Goal: Task Accomplishment & Management: Complete application form

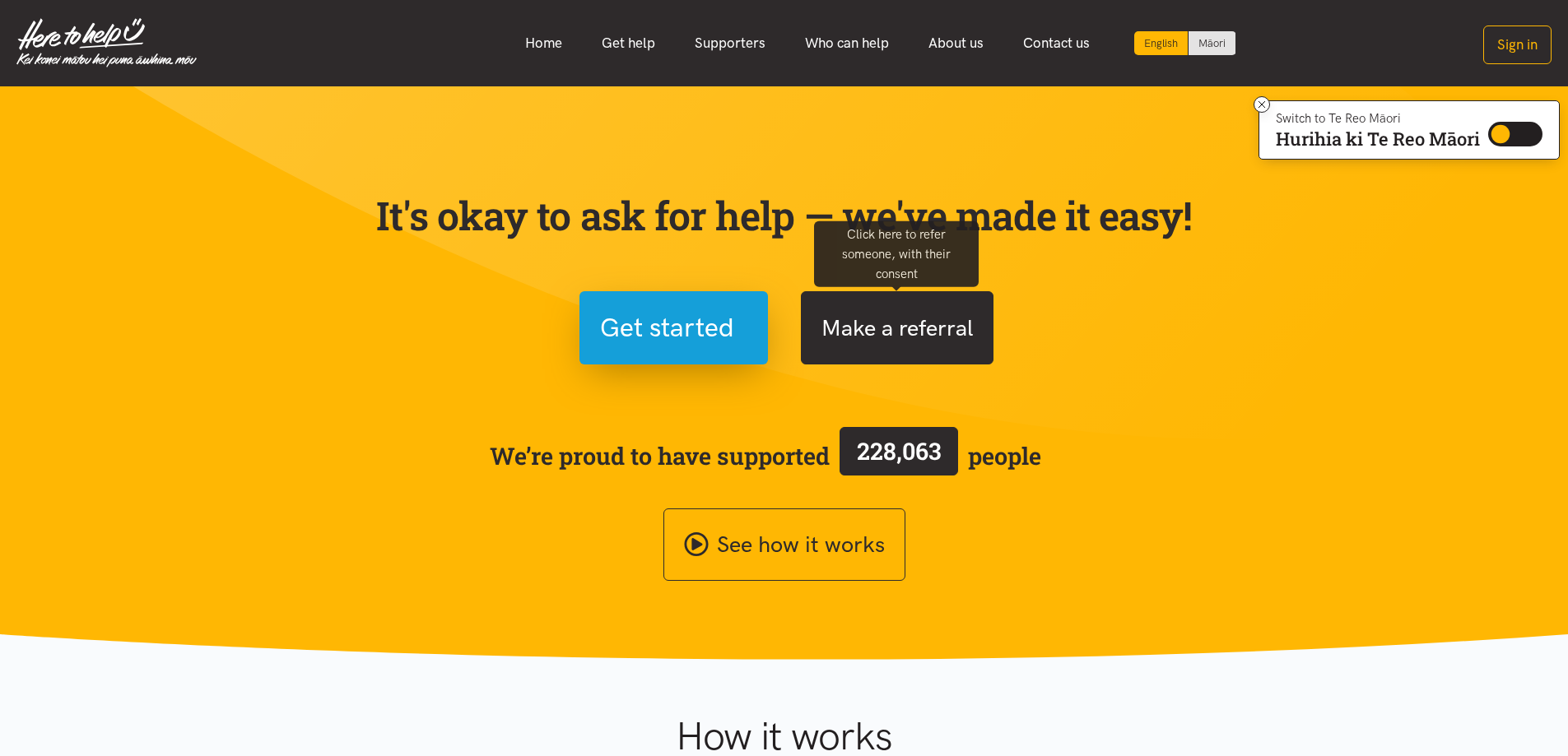
click at [940, 307] on button "Make a referral" at bounding box center [897, 328] width 192 height 73
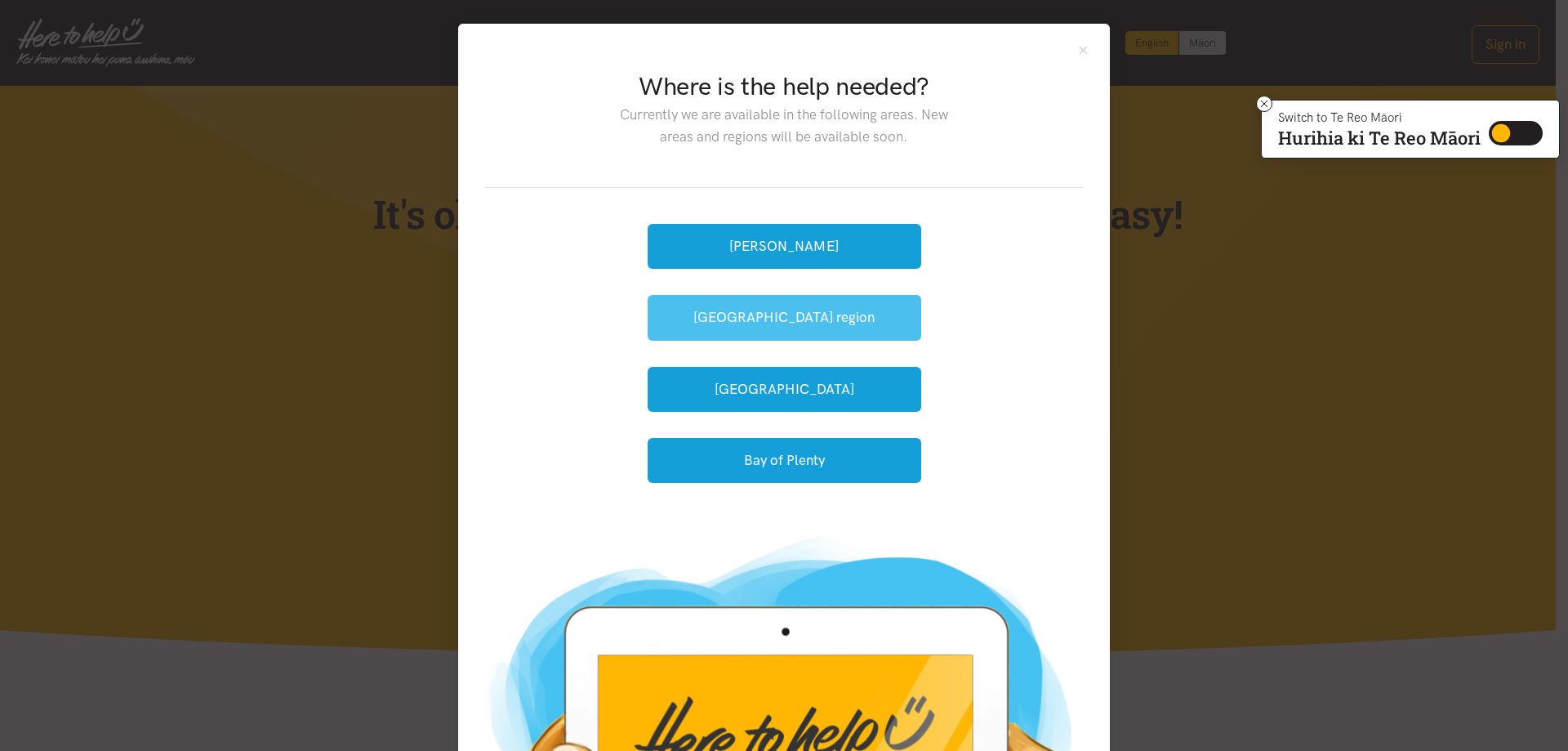
click at [854, 306] on button "Waikato region" at bounding box center [784, 317] width 273 height 45
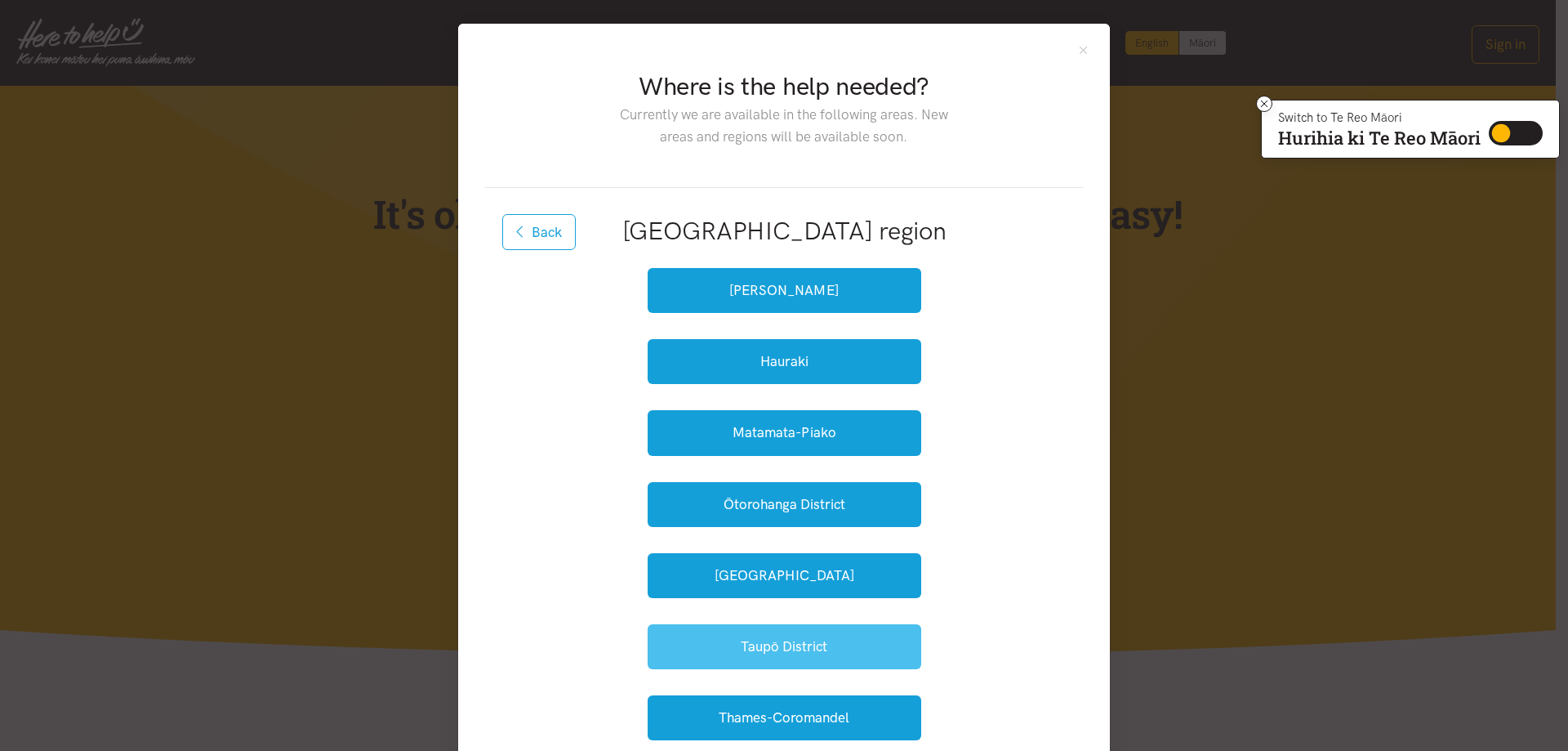
click at [811, 647] on button "Taupō District" at bounding box center [784, 646] width 273 height 45
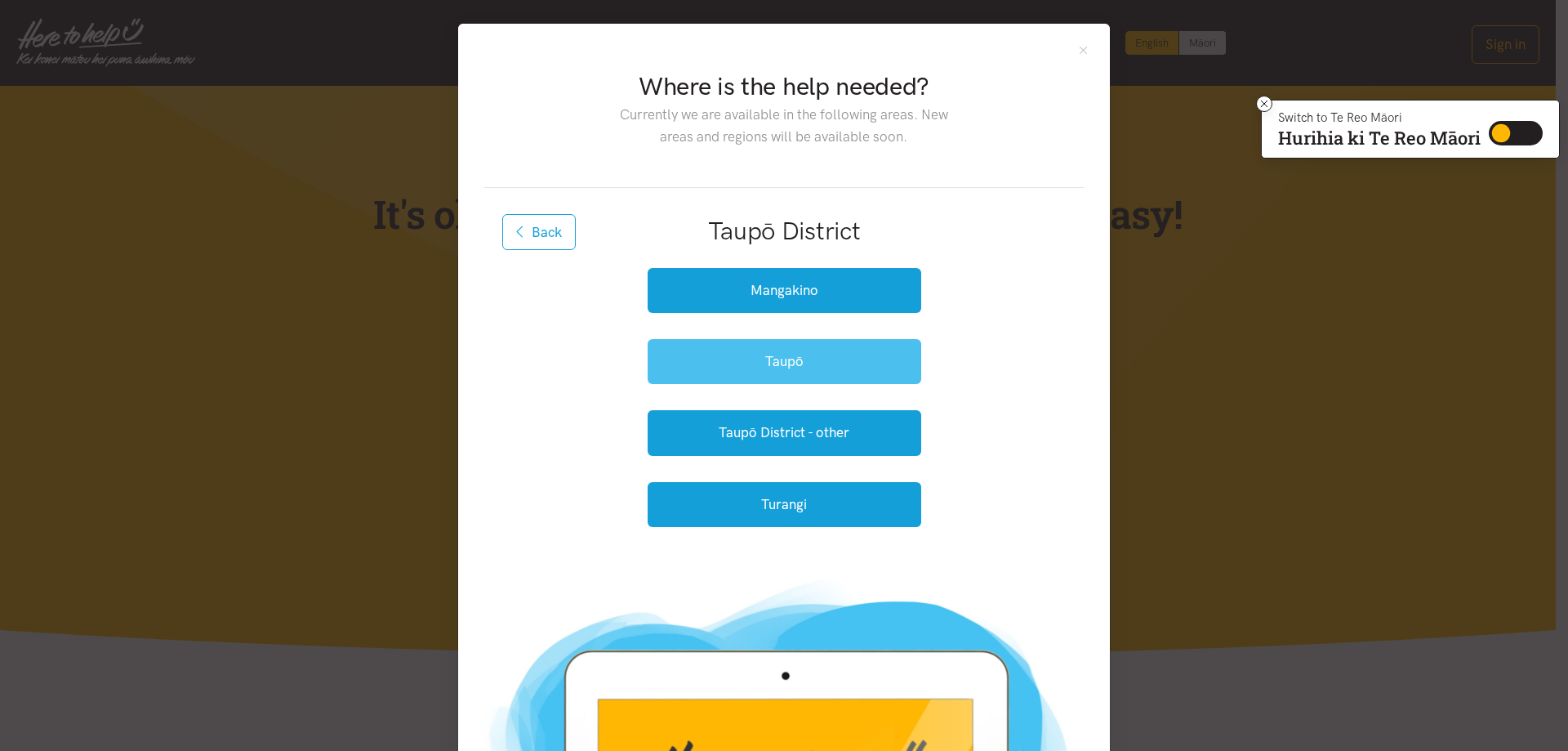
click at [818, 373] on button "Taupō" at bounding box center [784, 361] width 273 height 45
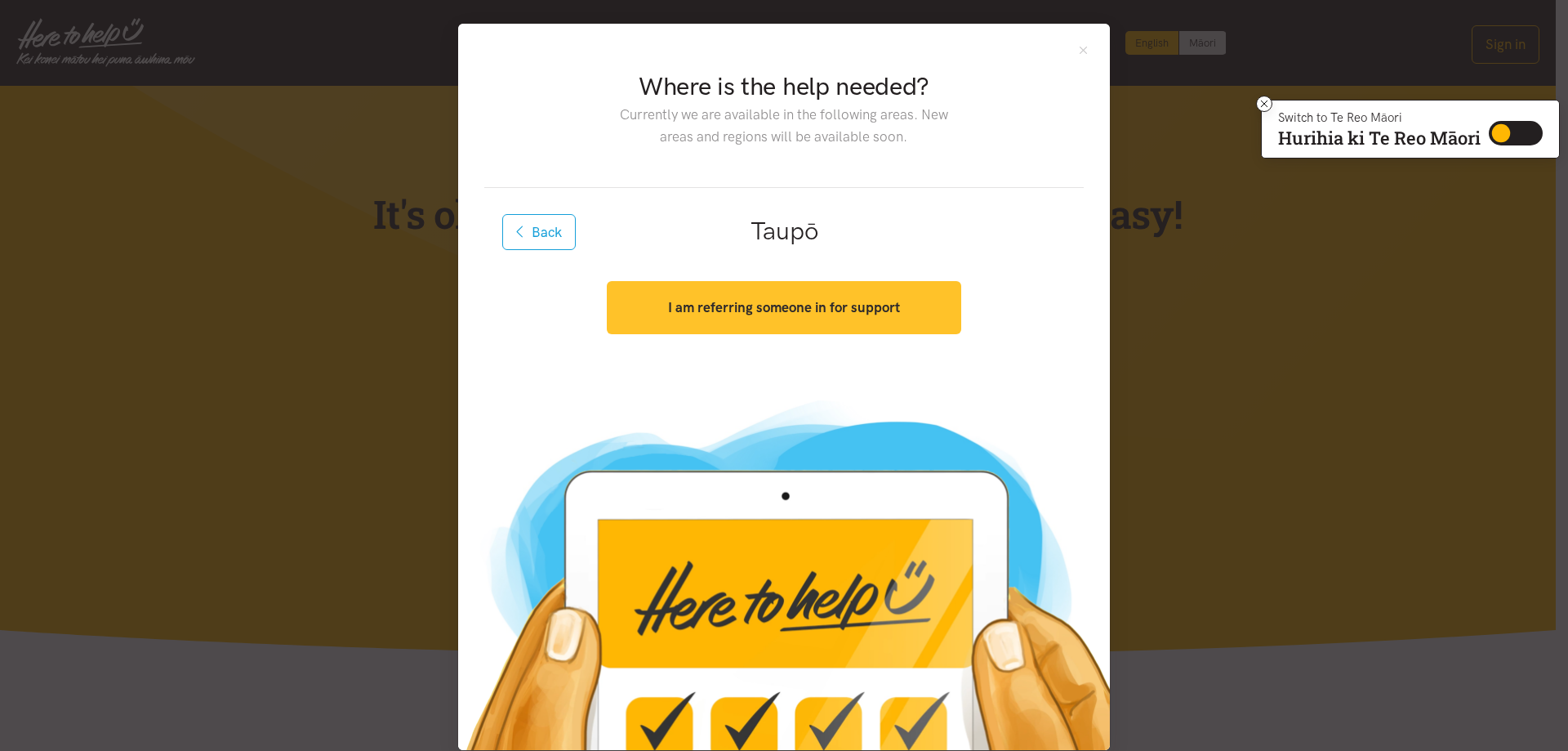
click at [810, 324] on button "I am referring someone in for support" at bounding box center [784, 308] width 354 height 53
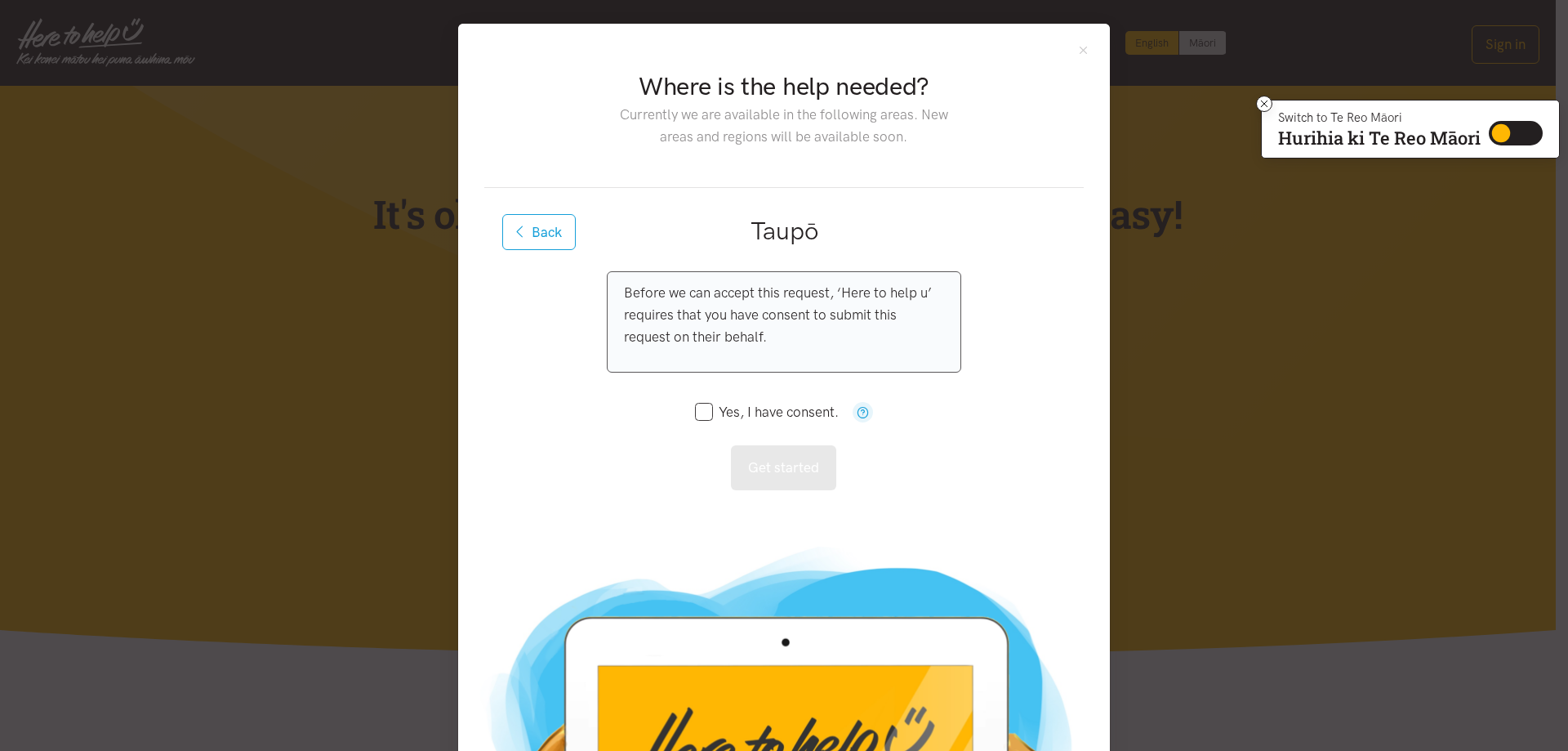
click at [698, 415] on input "Yes, I have consent." at bounding box center [767, 413] width 144 height 14
checkbox input "true"
click at [776, 462] on button "Get started" at bounding box center [784, 468] width 106 height 45
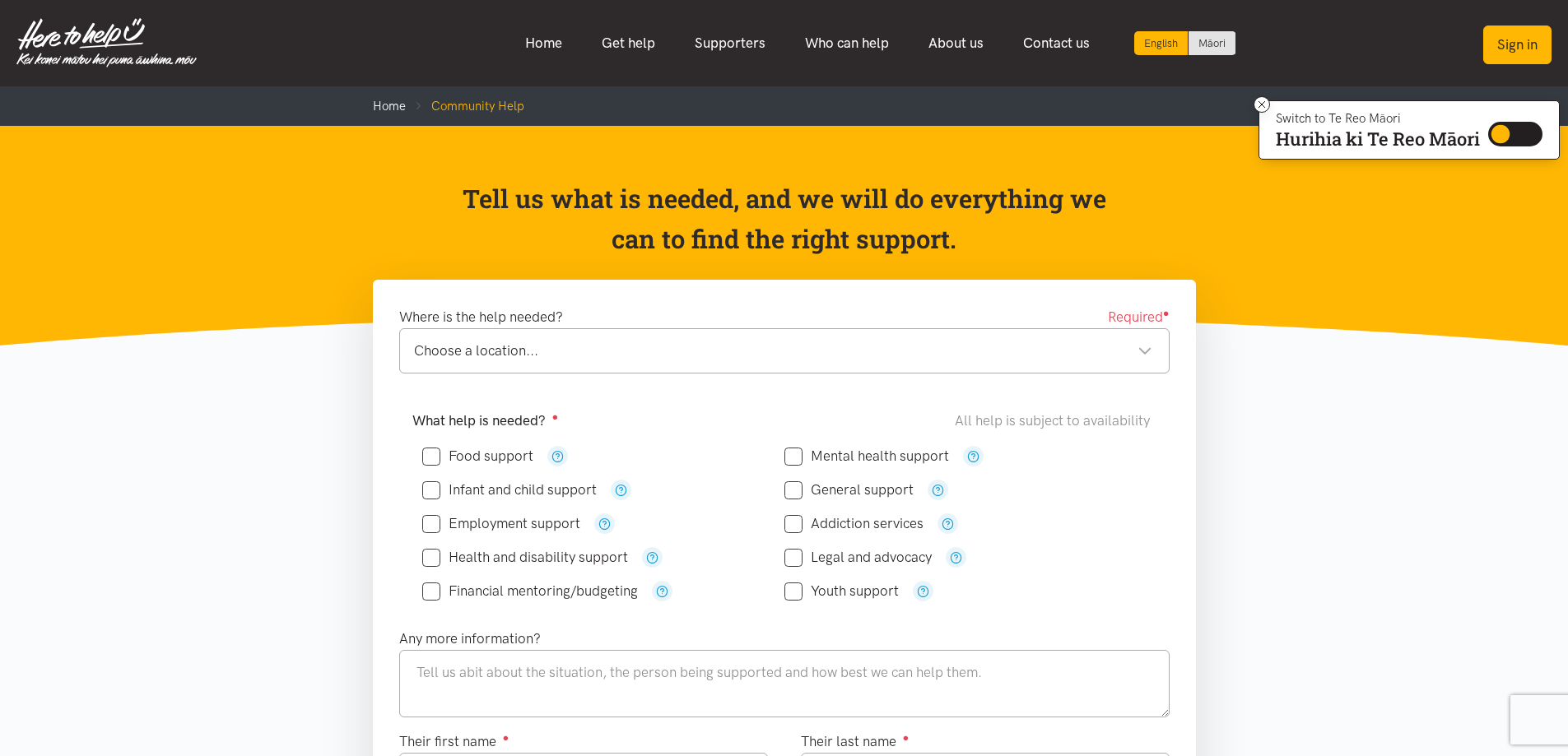
click at [1504, 38] on button "Sign in" at bounding box center [1517, 45] width 68 height 38
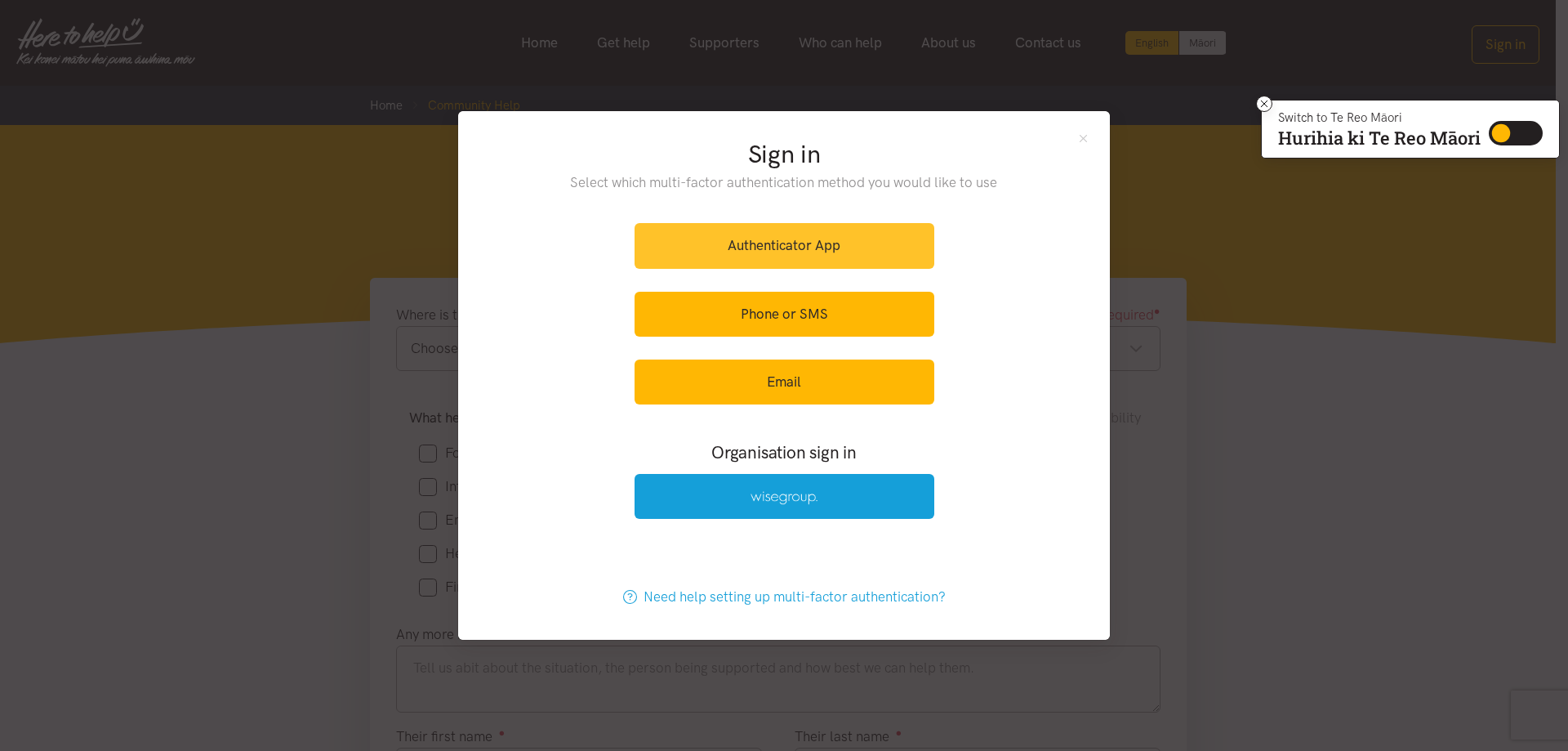
click at [780, 237] on link "Authenticator App" at bounding box center [784, 245] width 300 height 45
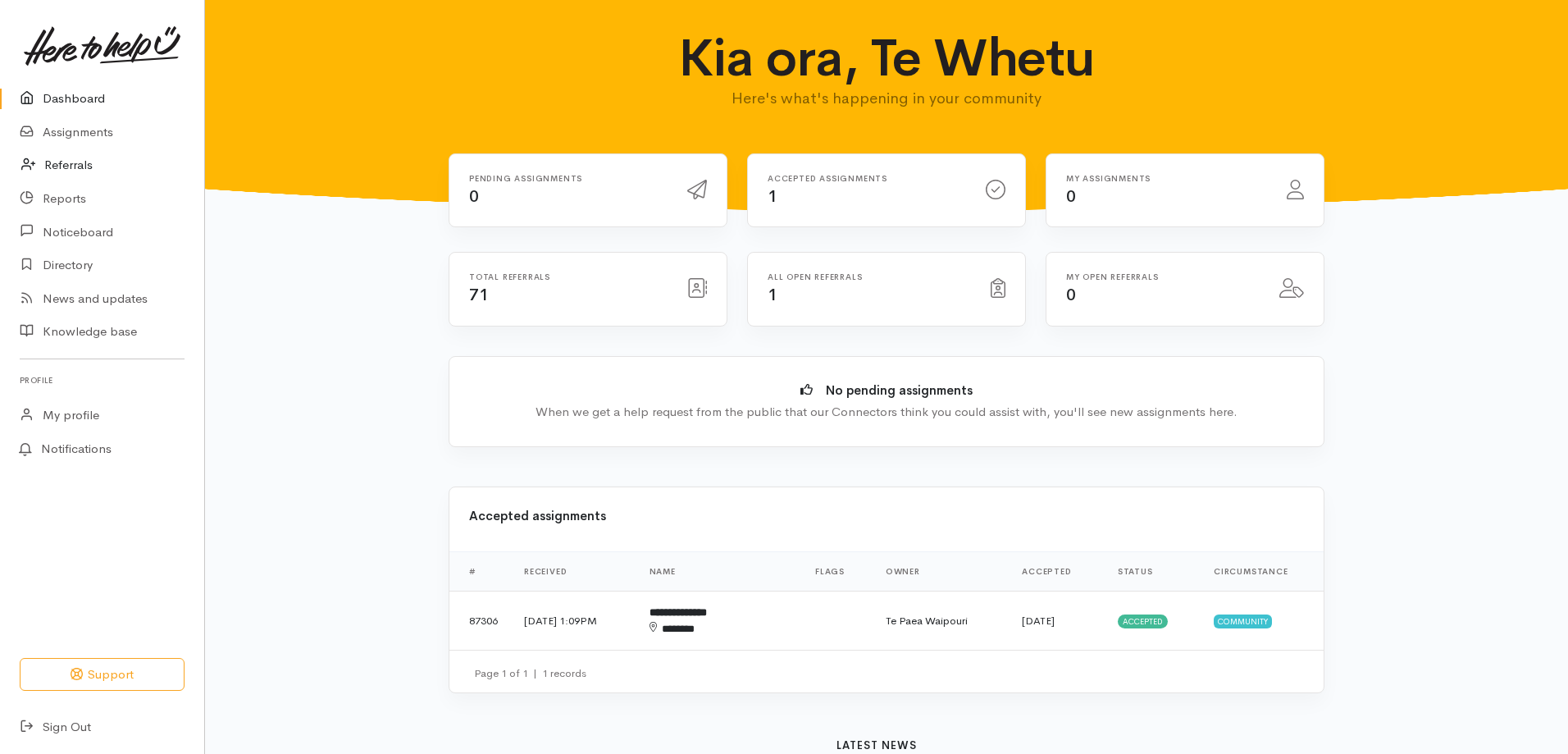
click at [68, 152] on link "Referrals" at bounding box center [102, 166] width 204 height 34
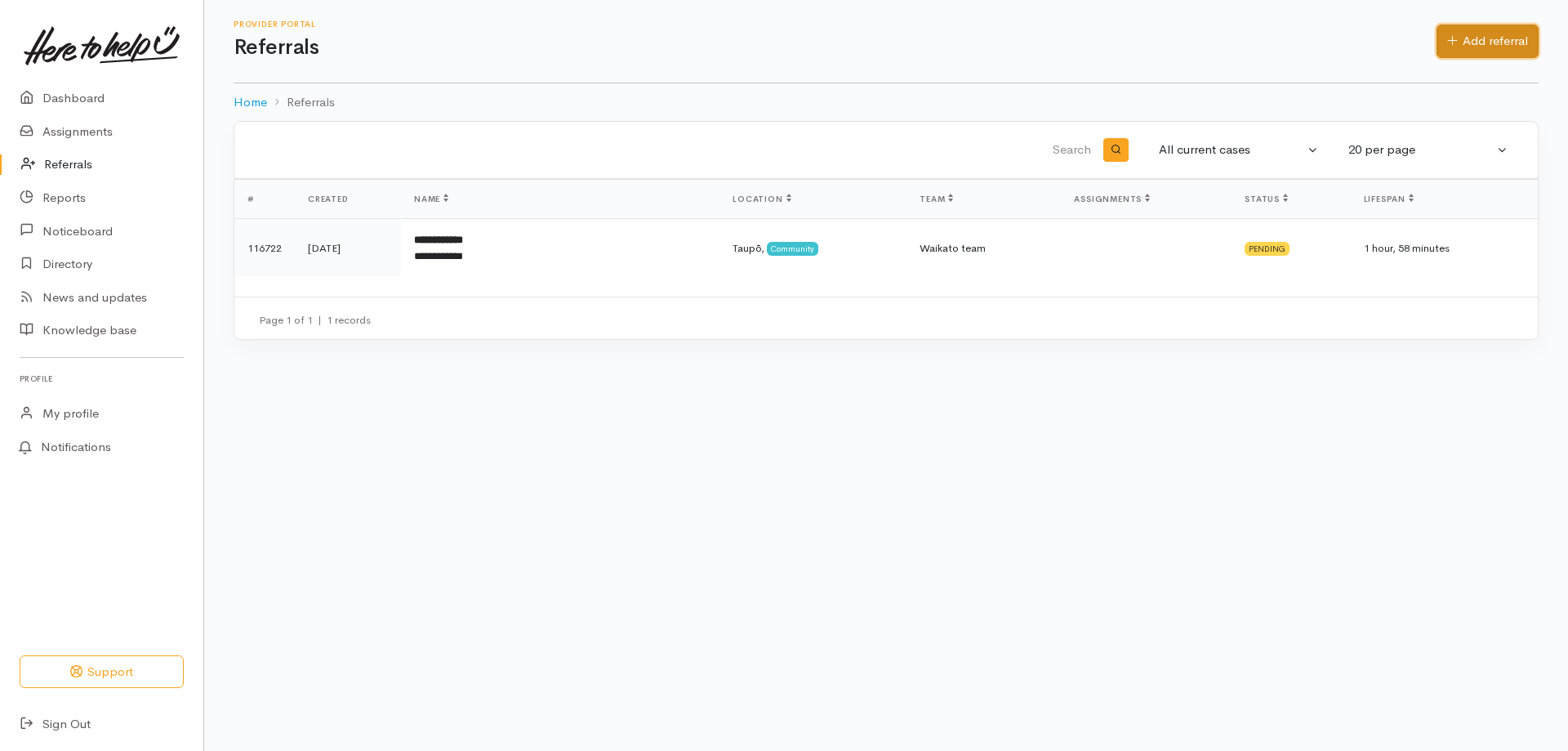
click at [1495, 45] on link "Add referral" at bounding box center [1487, 42] width 102 height 34
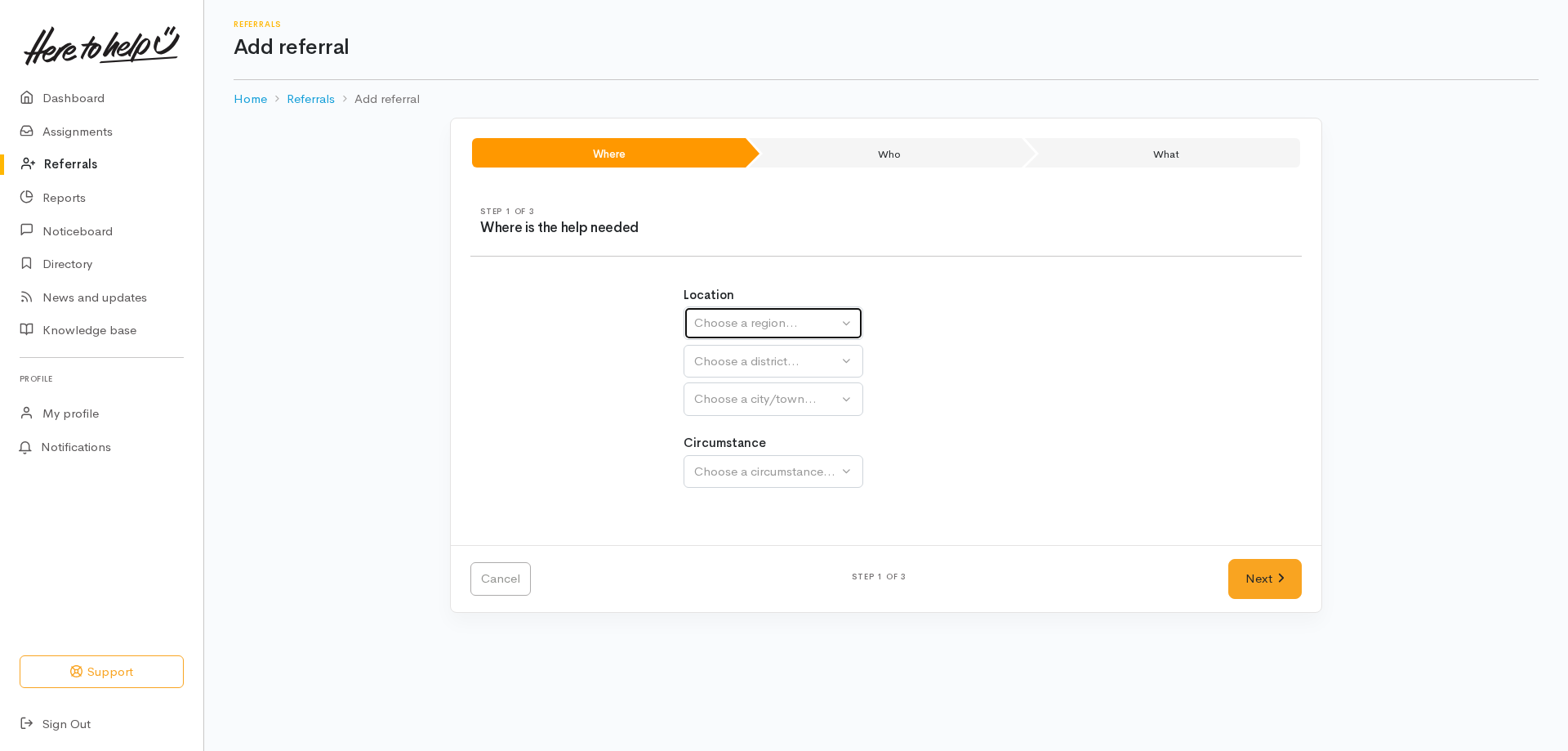
click at [847, 320] on button "Choose a region..." at bounding box center [774, 323] width 180 height 34
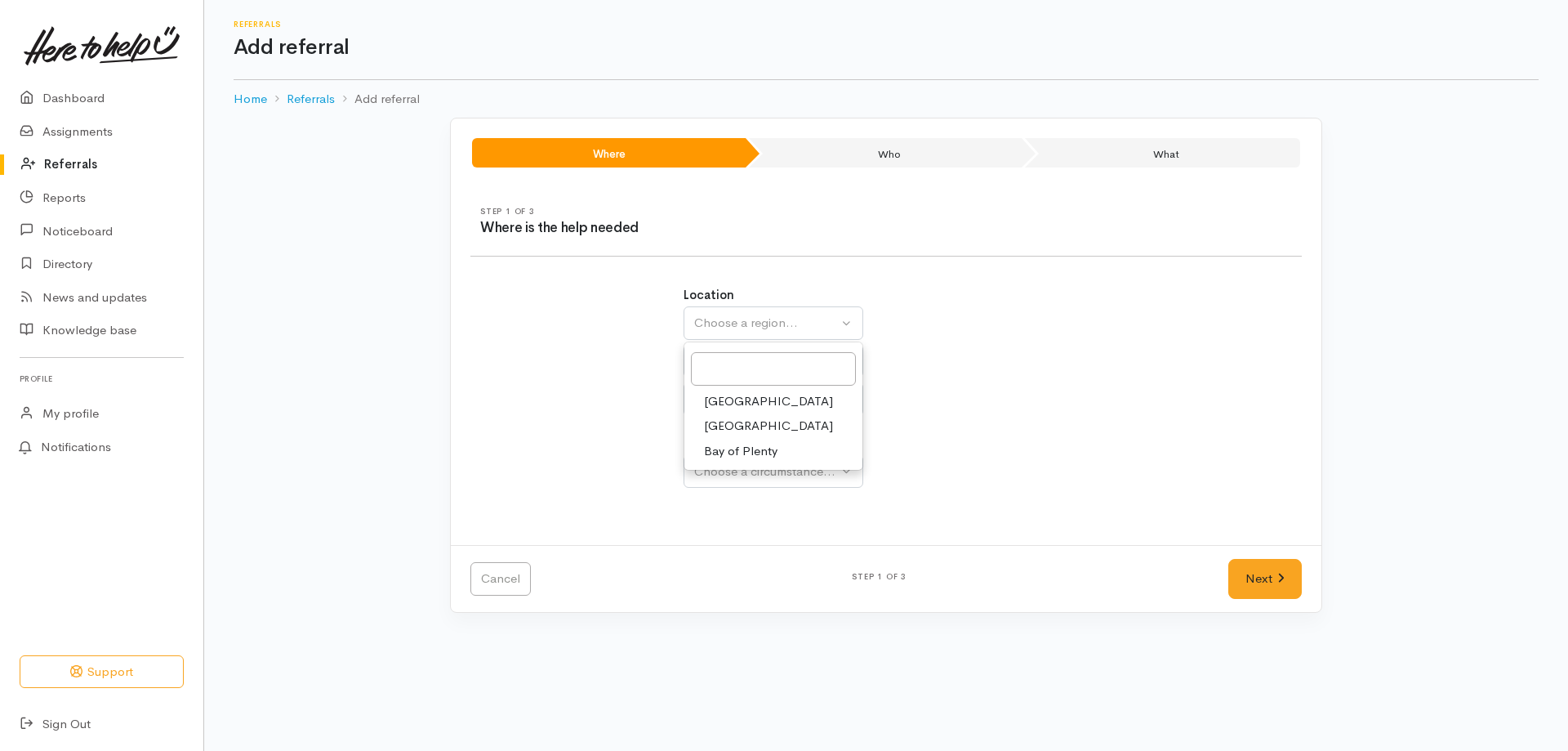
click at [767, 425] on link "[GEOGRAPHIC_DATA]" at bounding box center [773, 426] width 178 height 26
select select "3"
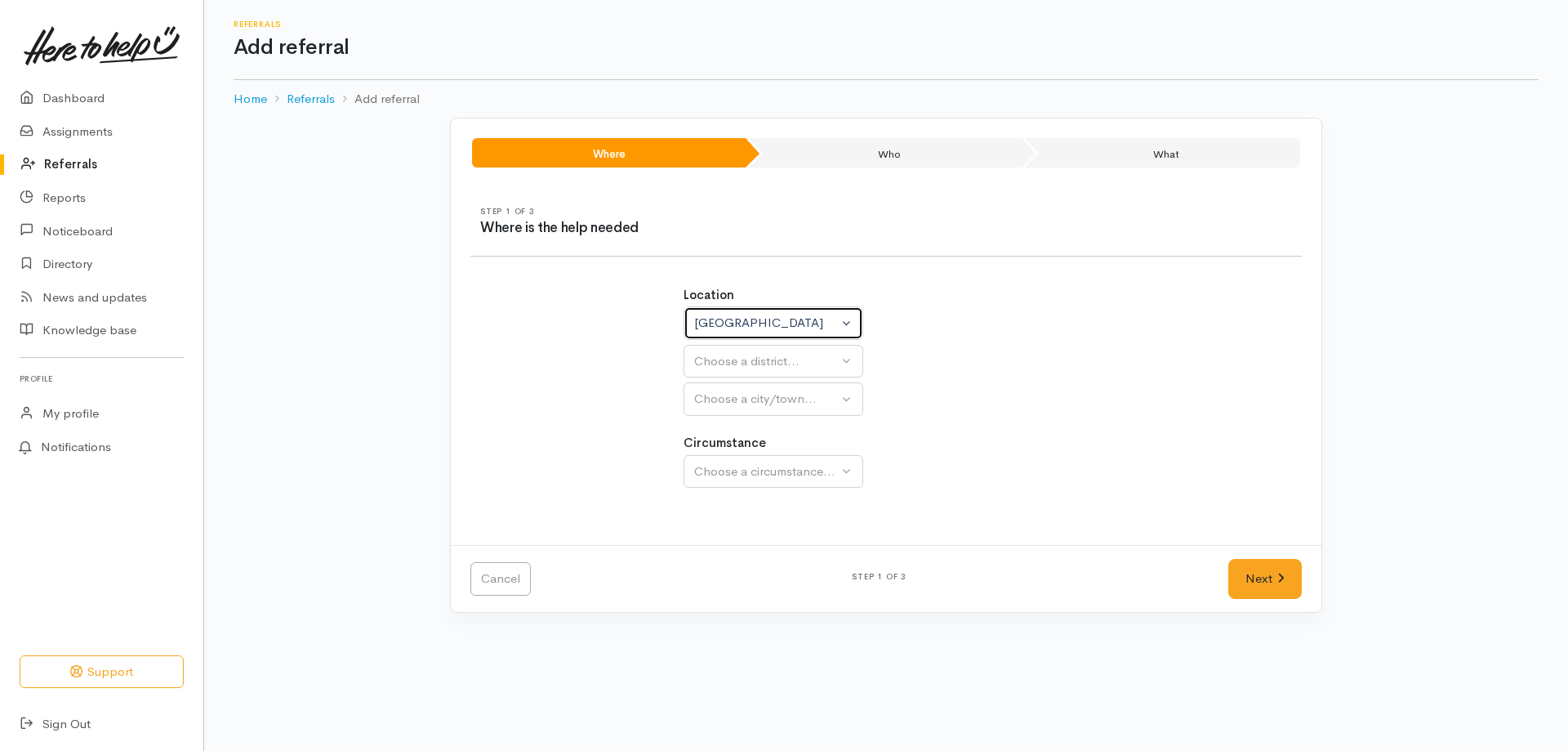
select select
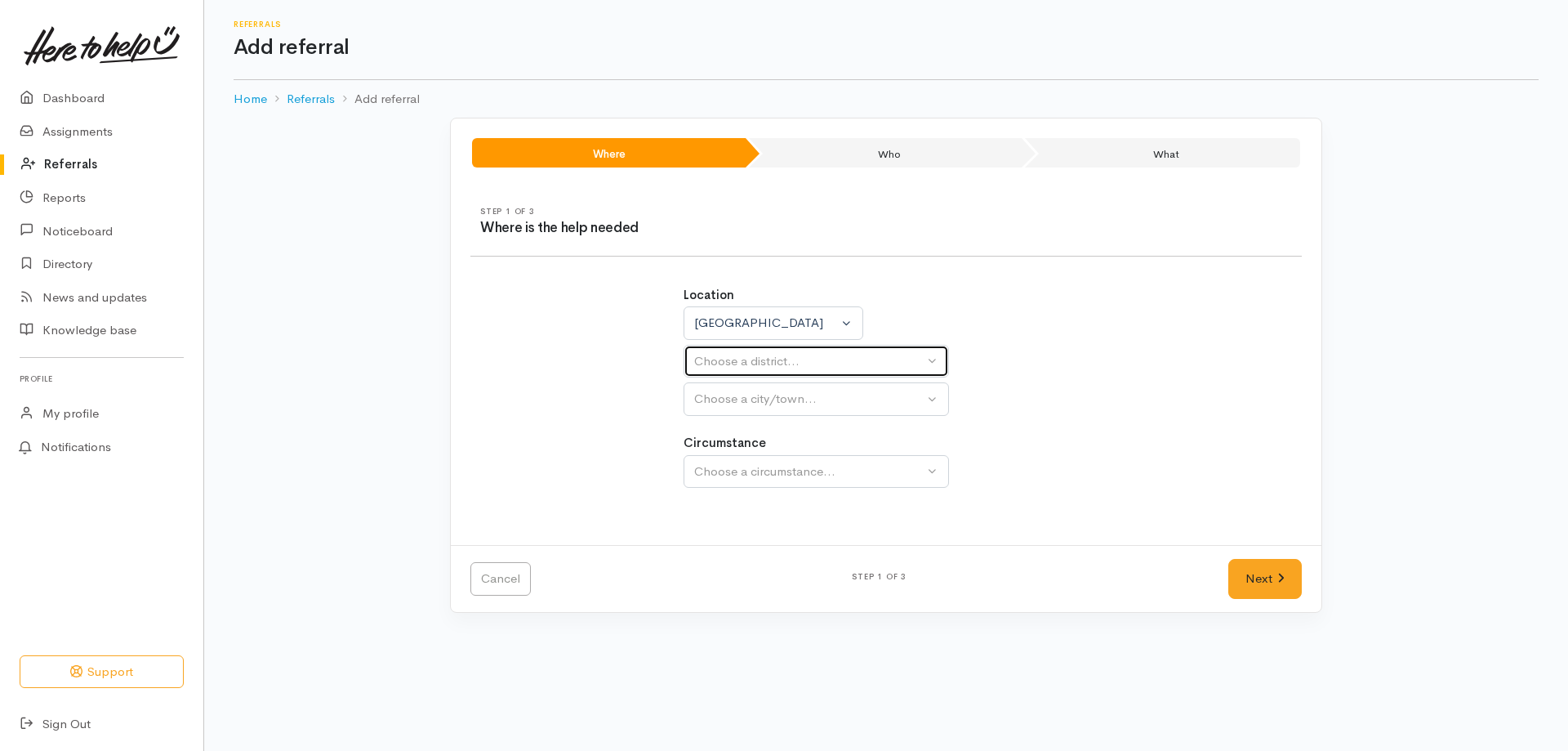
click at [921, 359] on div "Choose a district..." at bounding box center [808, 361] width 230 height 19
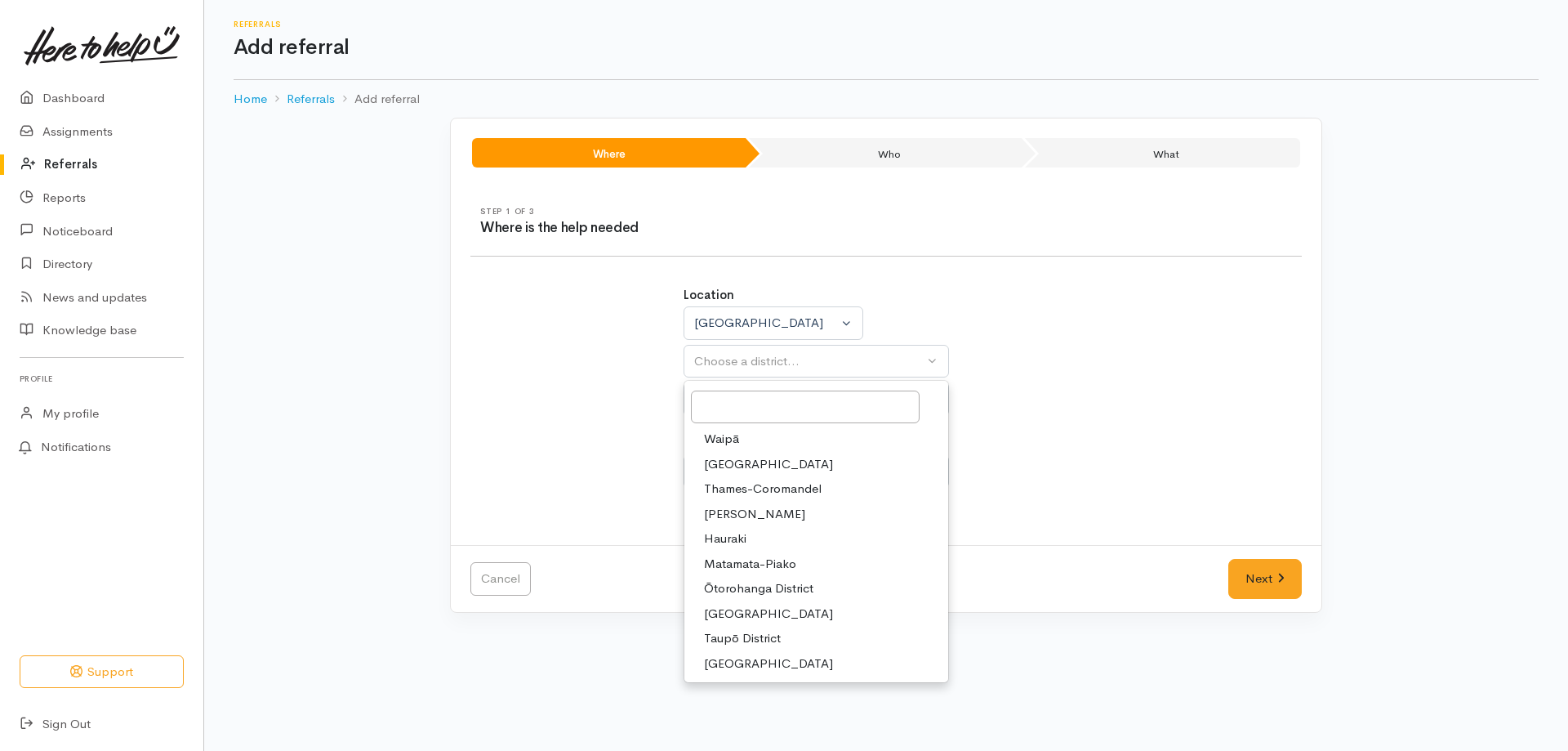
click at [778, 641] on span "Taupō District" at bounding box center [743, 638] width 77 height 19
select select "14"
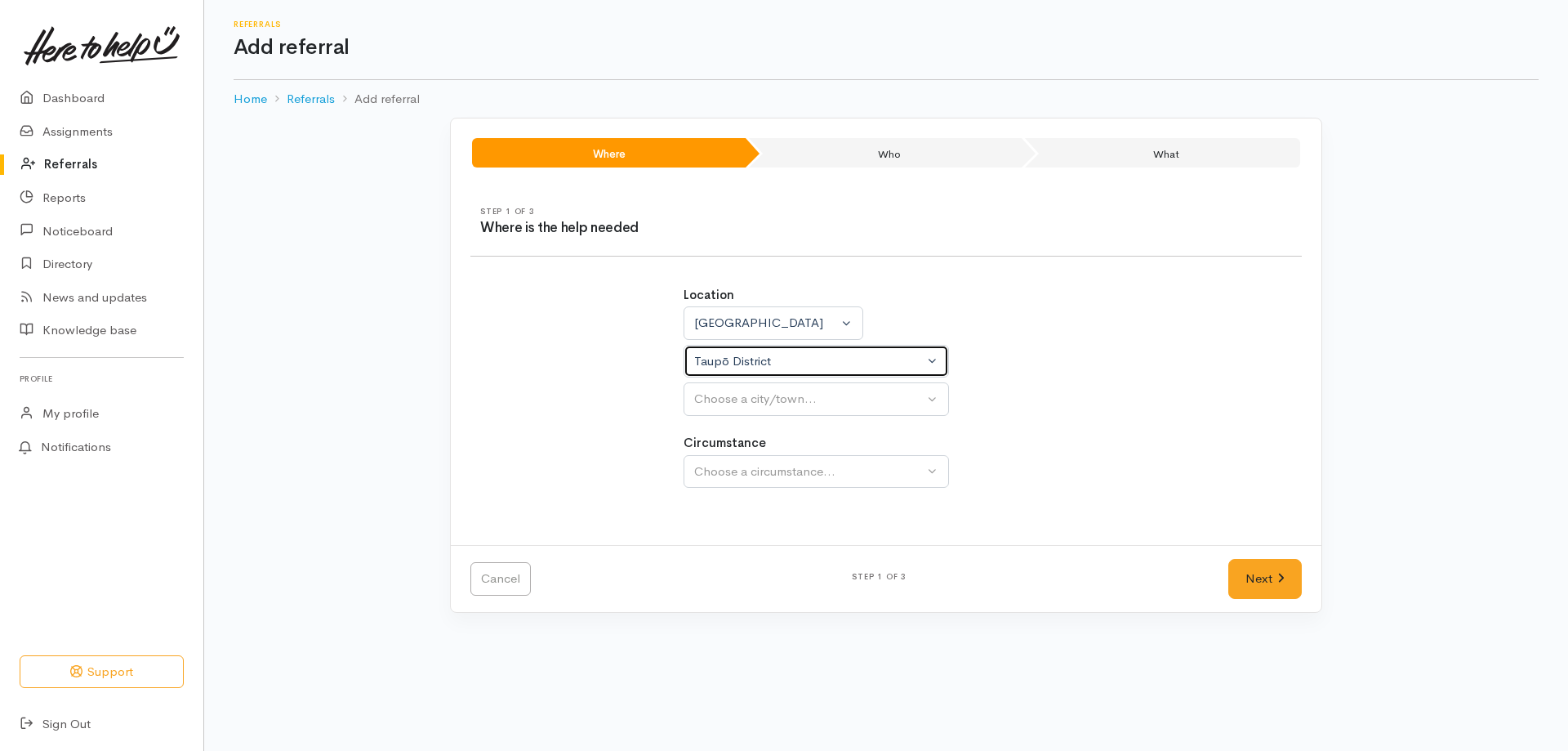
select select
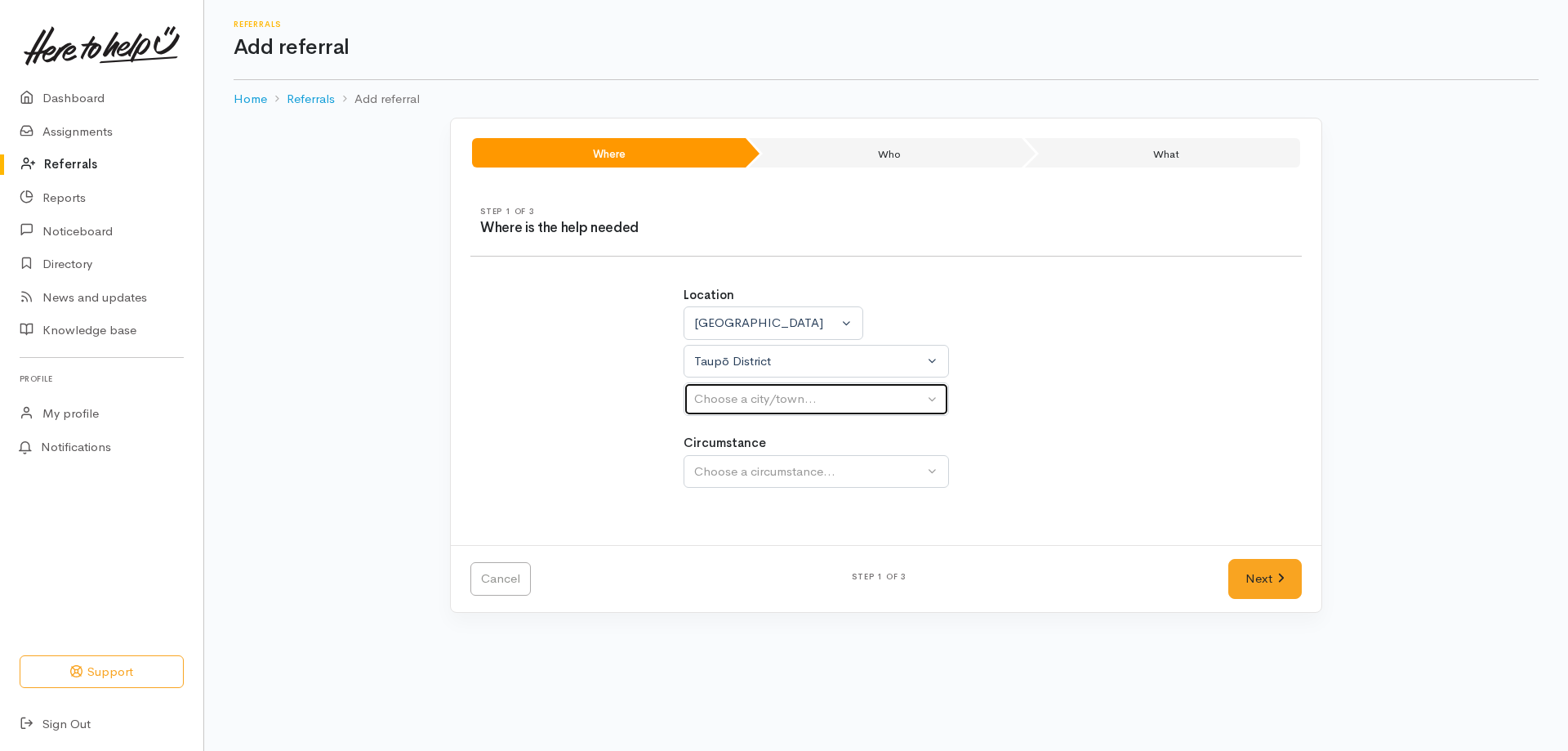
click at [902, 398] on div "Choose a city/town..." at bounding box center [808, 399] width 230 height 19
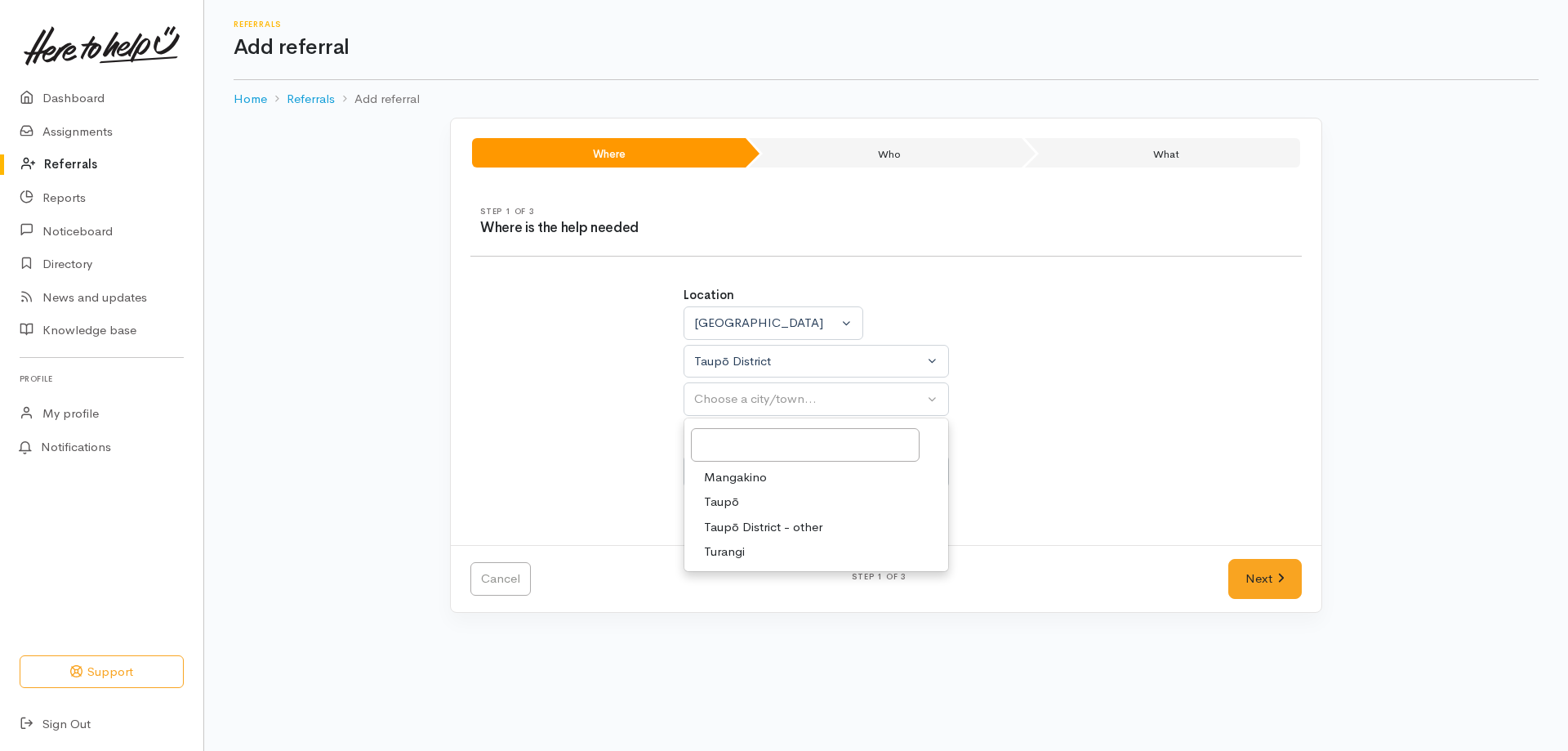
click at [795, 502] on link "Taupō" at bounding box center [816, 502] width 264 height 26
select select "183"
click at [898, 460] on button "Choose a circumstance..." at bounding box center [816, 472] width 265 height 34
click at [767, 549] on link "Community" at bounding box center [816, 549] width 264 height 26
select select "2"
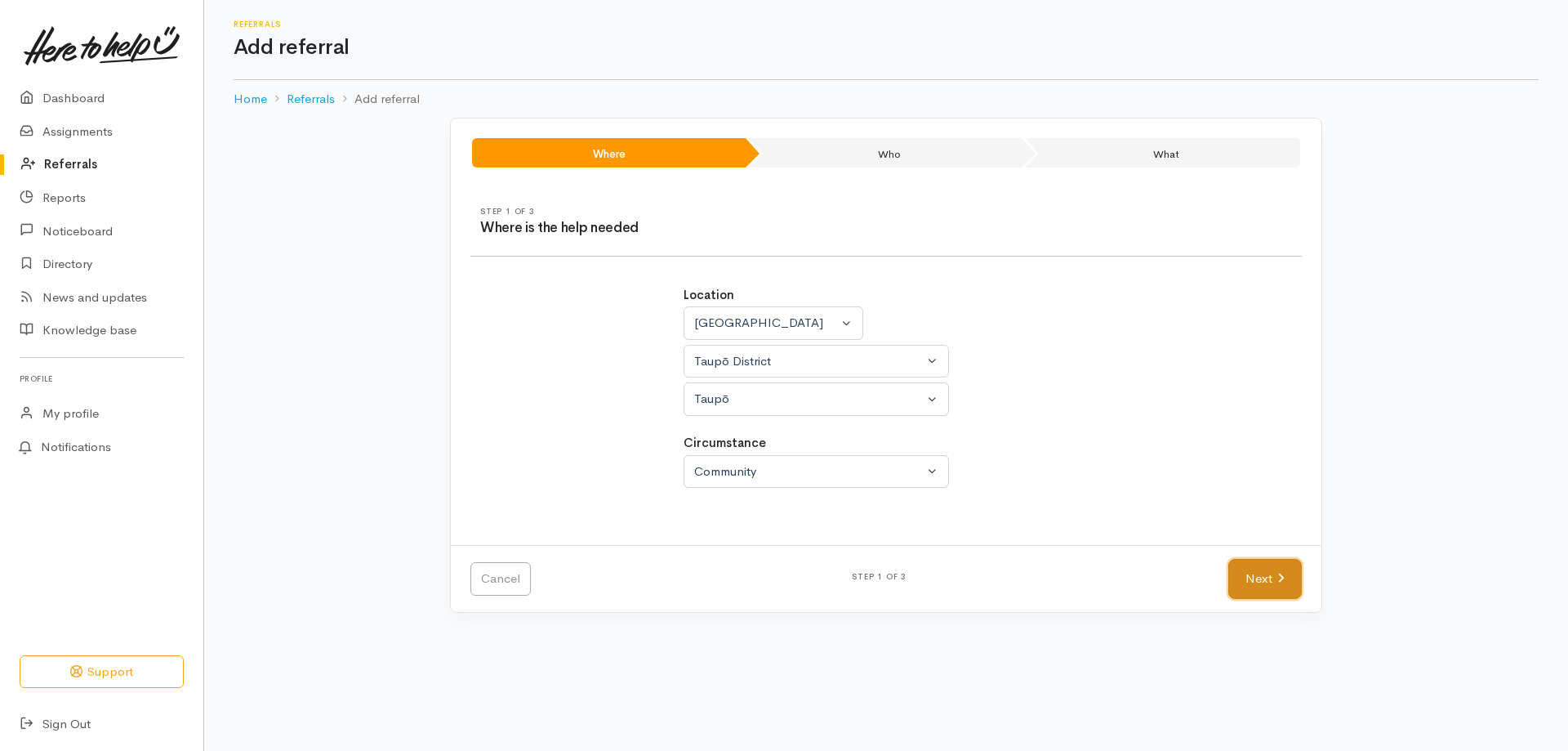
click at [1267, 572] on link "Next" at bounding box center [1265, 579] width 74 height 40
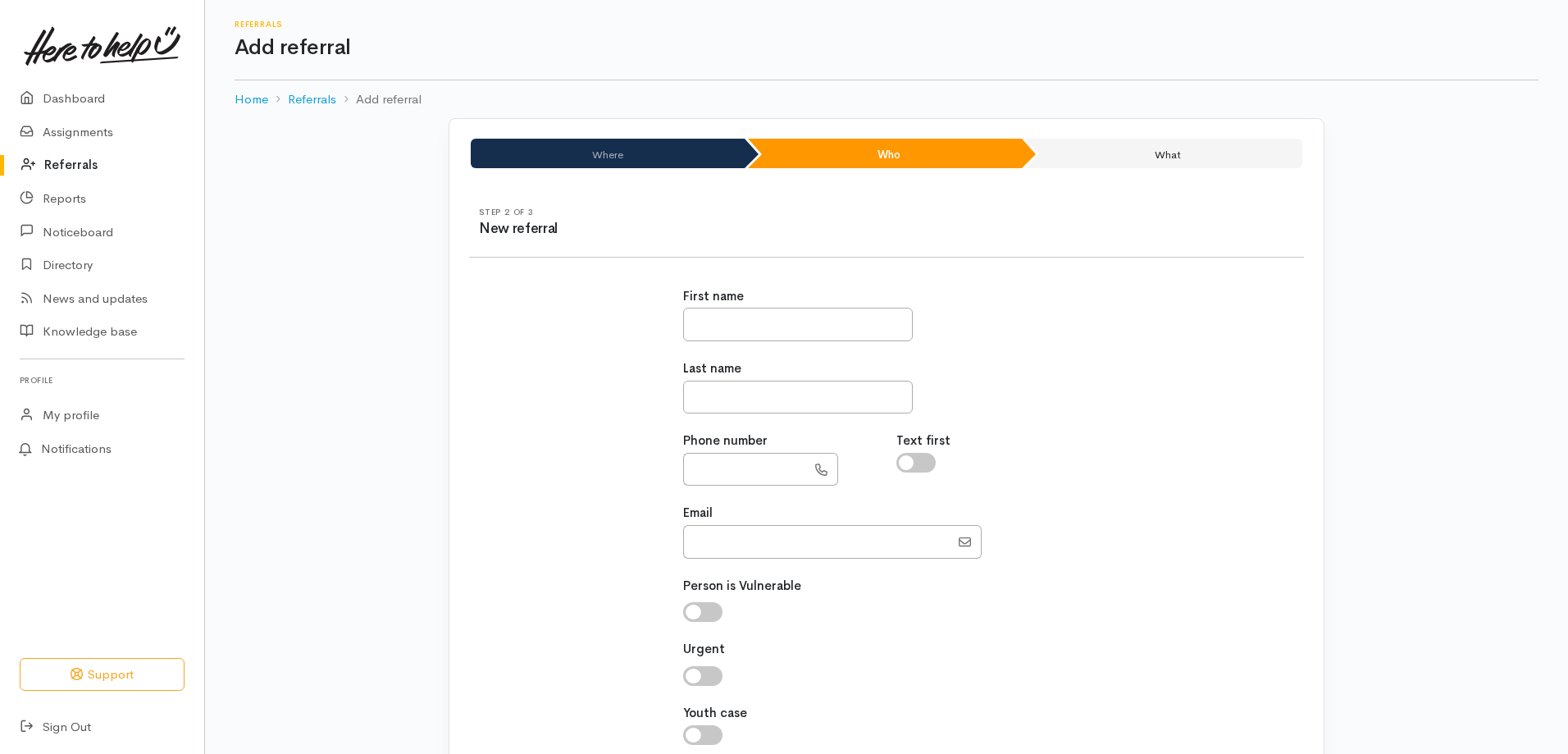
click at [817, 341] on div "First name Last name Phone number Text first Email" at bounding box center [887, 525] width 428 height 515
click at [815, 322] on input "text" at bounding box center [798, 324] width 230 height 34
type input "*******"
click at [792, 403] on input "text" at bounding box center [798, 397] width 230 height 34
type input "******"
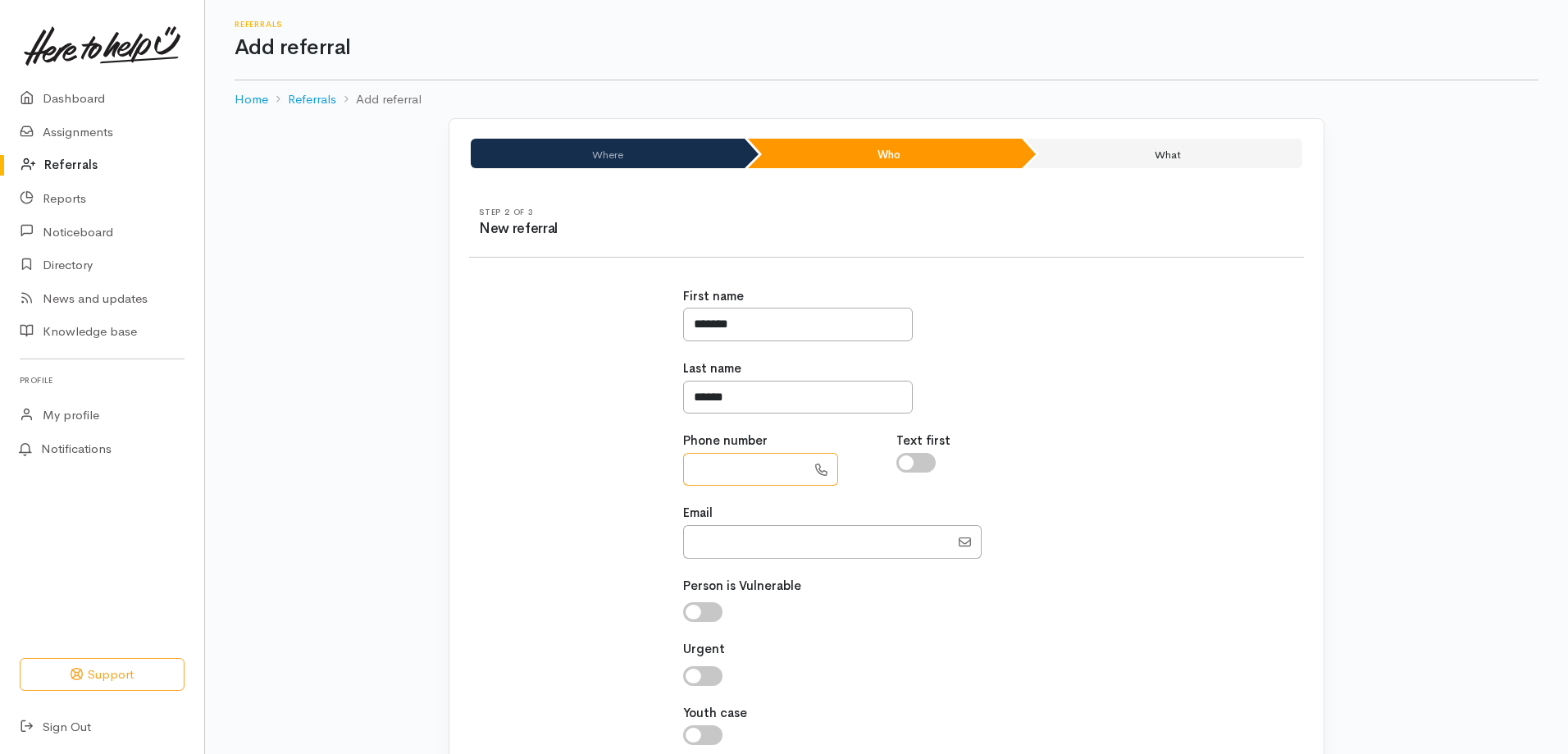
click at [797, 475] on input "text" at bounding box center [745, 470] width 123 height 34
paste input "**********"
type input "**********"
click at [748, 548] on input "Email" at bounding box center [816, 542] width 266 height 34
paste input "te [EMAIL_ADDRESS][DOMAIN_NAME]"
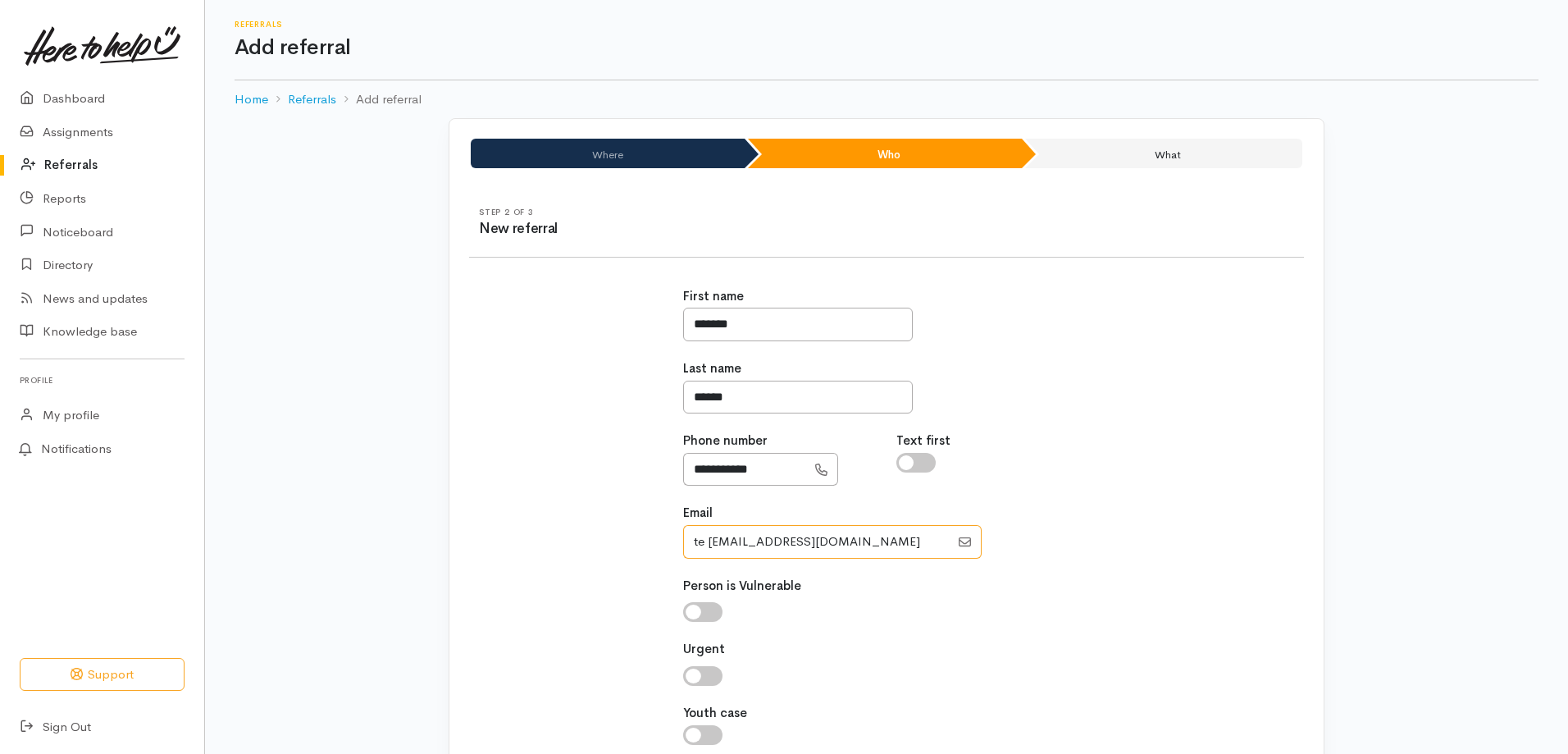
type input "te [EMAIL_ADDRESS][DOMAIN_NAME]"
click at [688, 606] on input "checkbox" at bounding box center [703, 612] width 39 height 20
checkbox input "true"
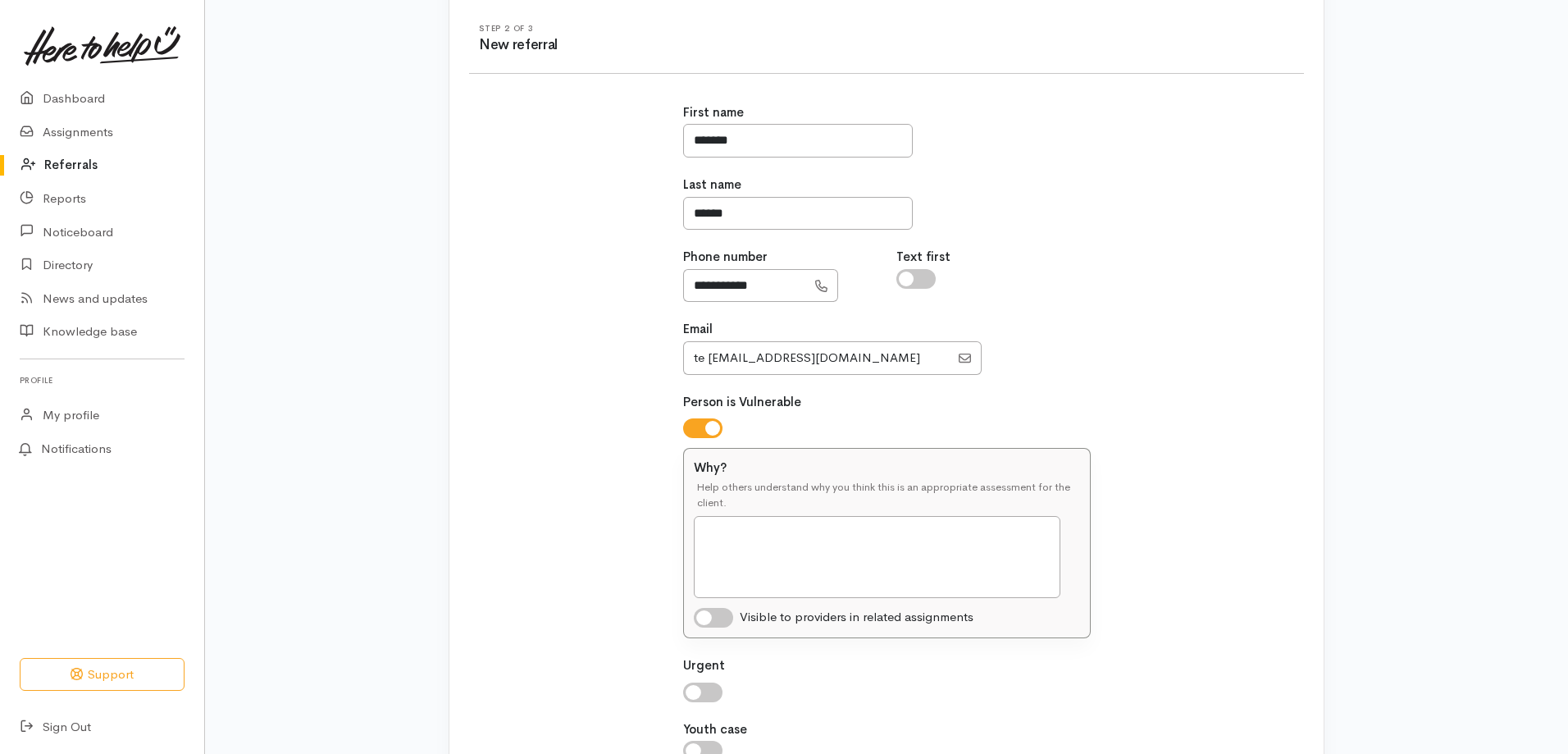
scroll to position [328, 0]
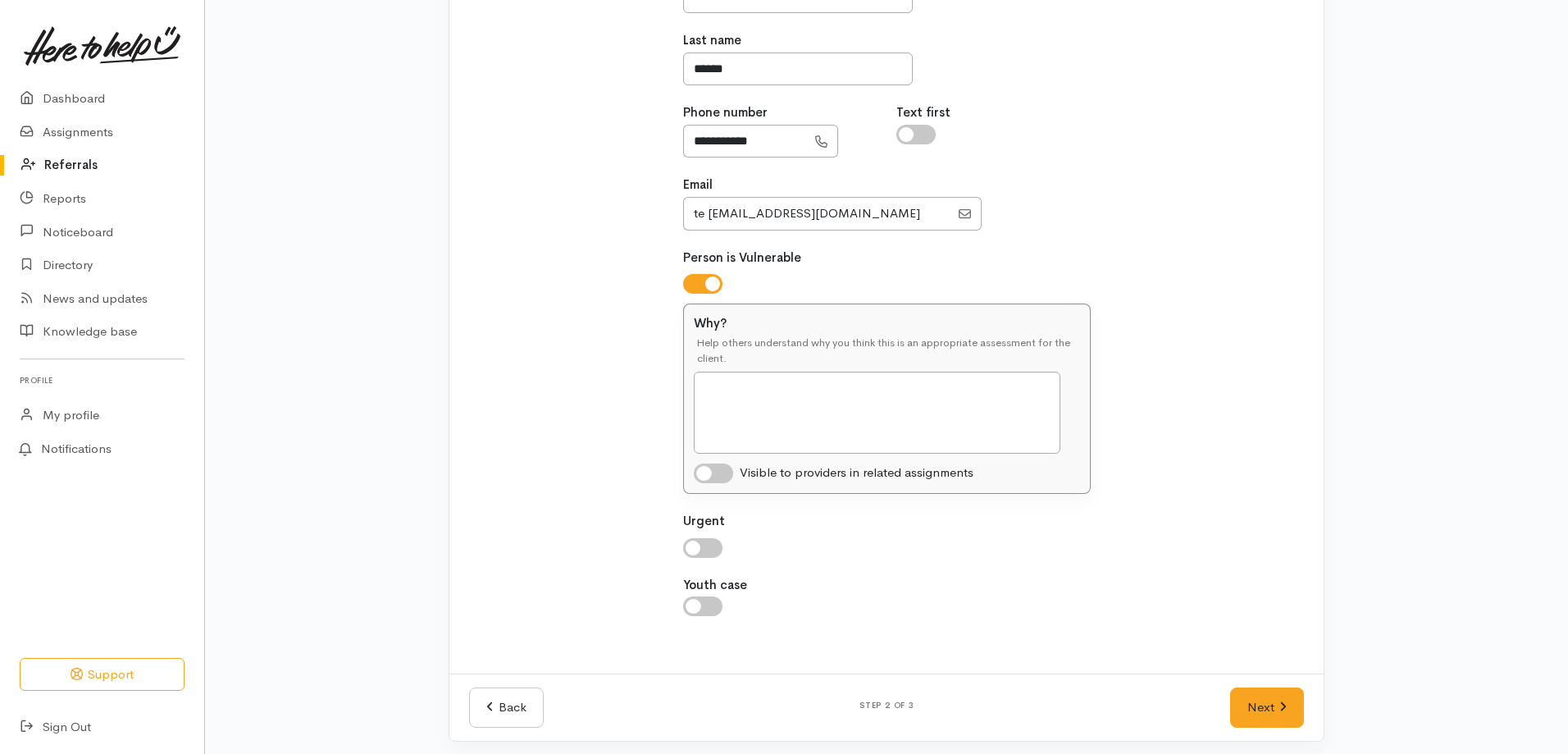
click at [698, 549] on input "checkbox" at bounding box center [703, 548] width 39 height 20
checkbox input "true"
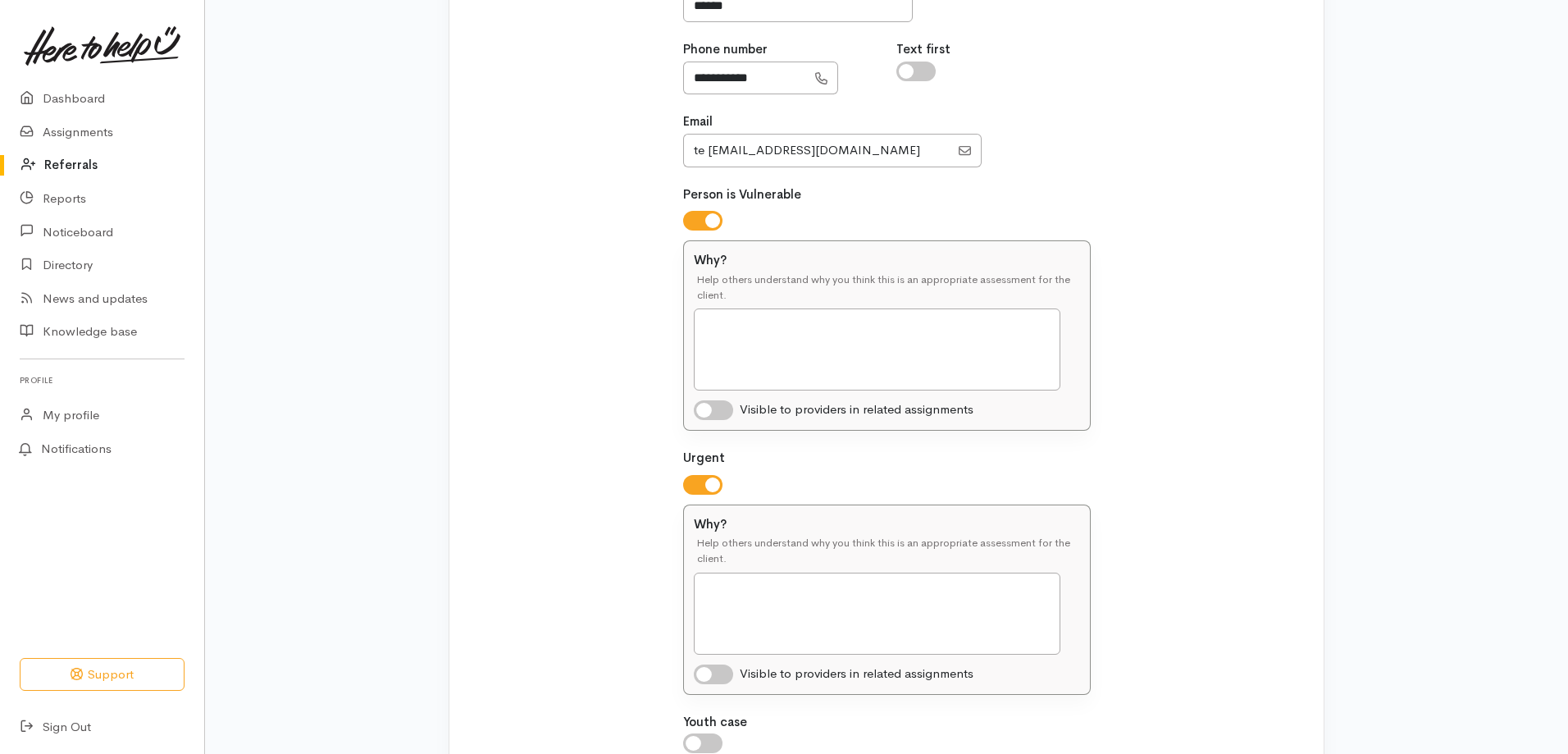
scroll to position [410, 0]
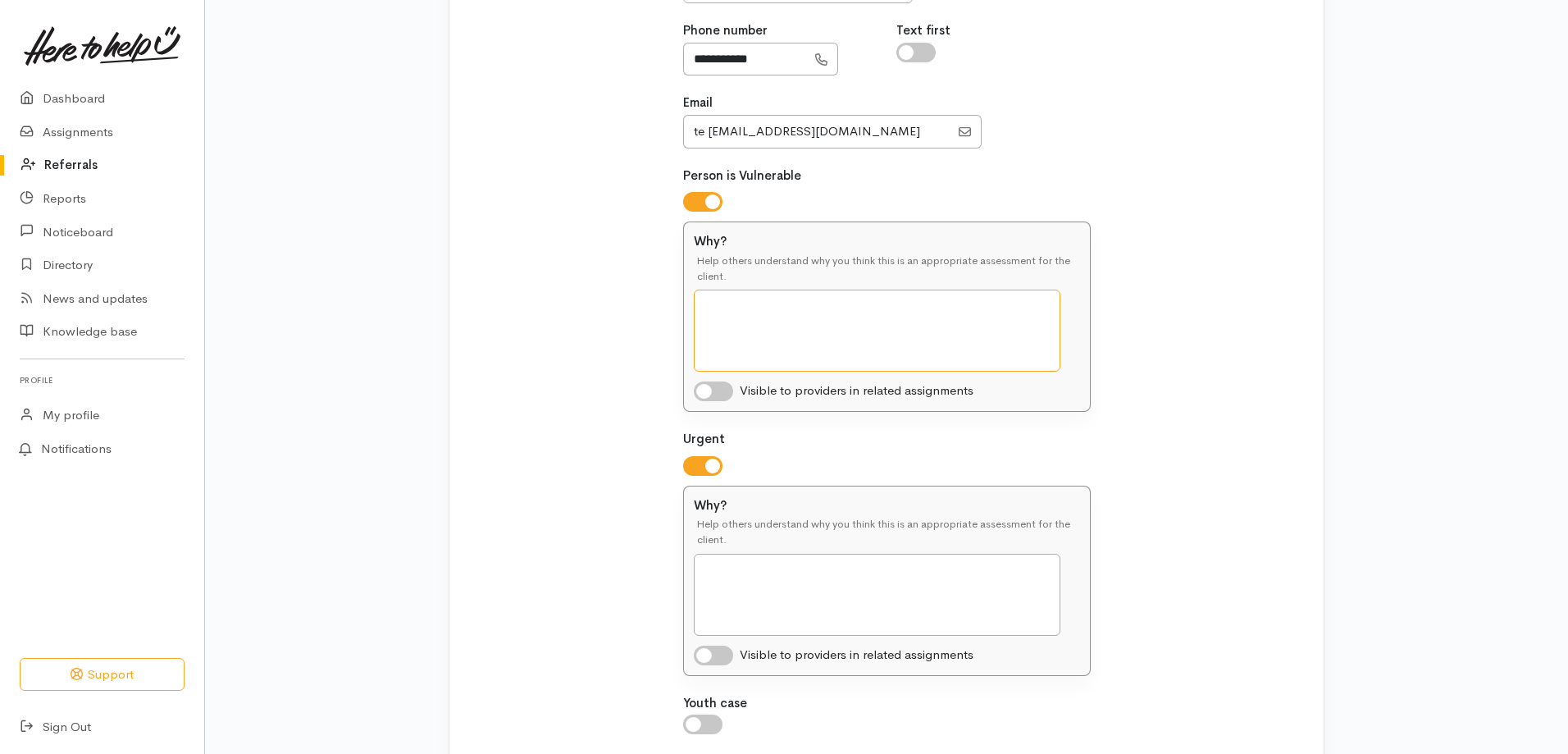
click at [763, 311] on textarea "Why?" at bounding box center [877, 331] width 366 height 82
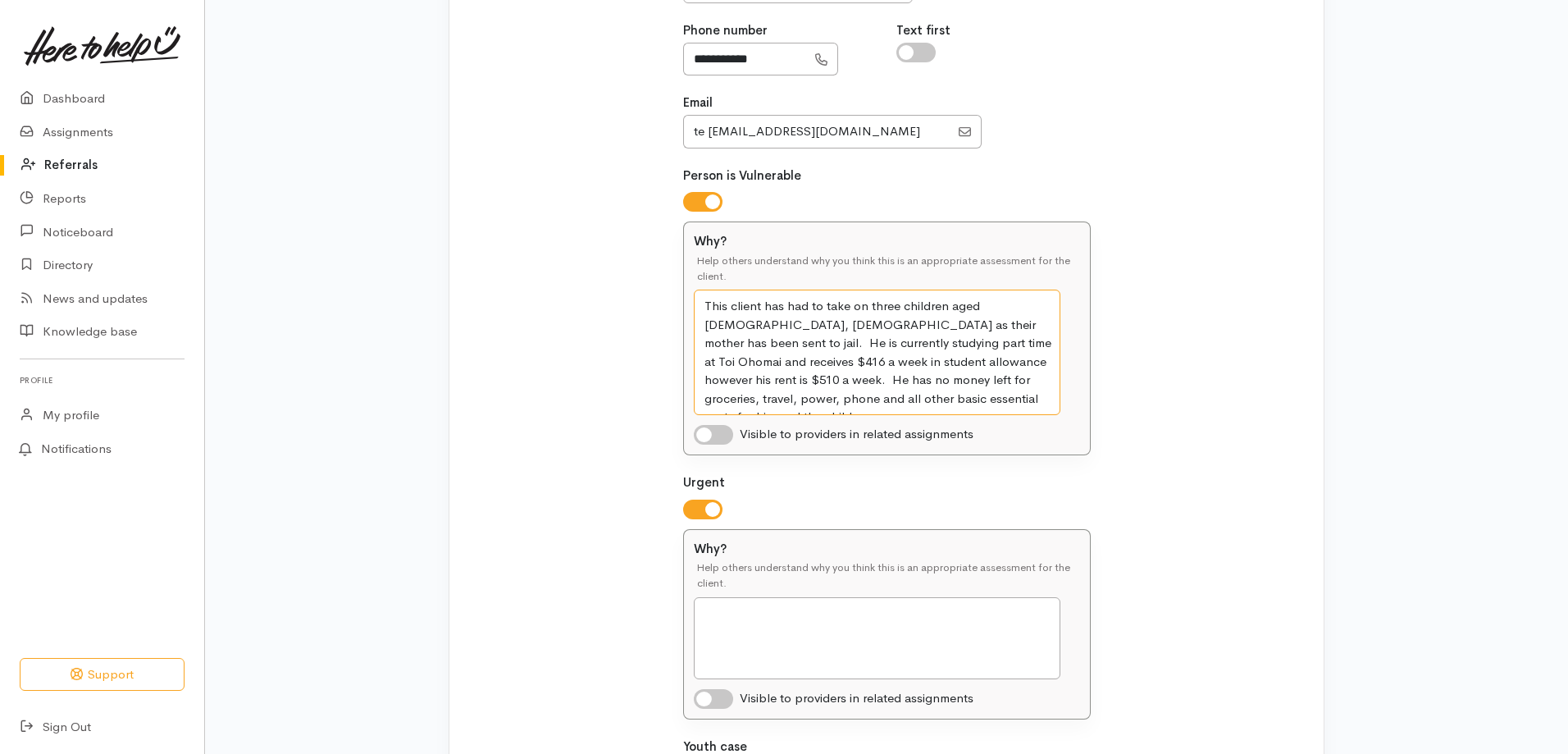
type textarea "This client has had to take on three children aged [DEMOGRAPHIC_DATA], [DEMOGRA…"
click at [739, 619] on textarea "Why?" at bounding box center [877, 638] width 366 height 82
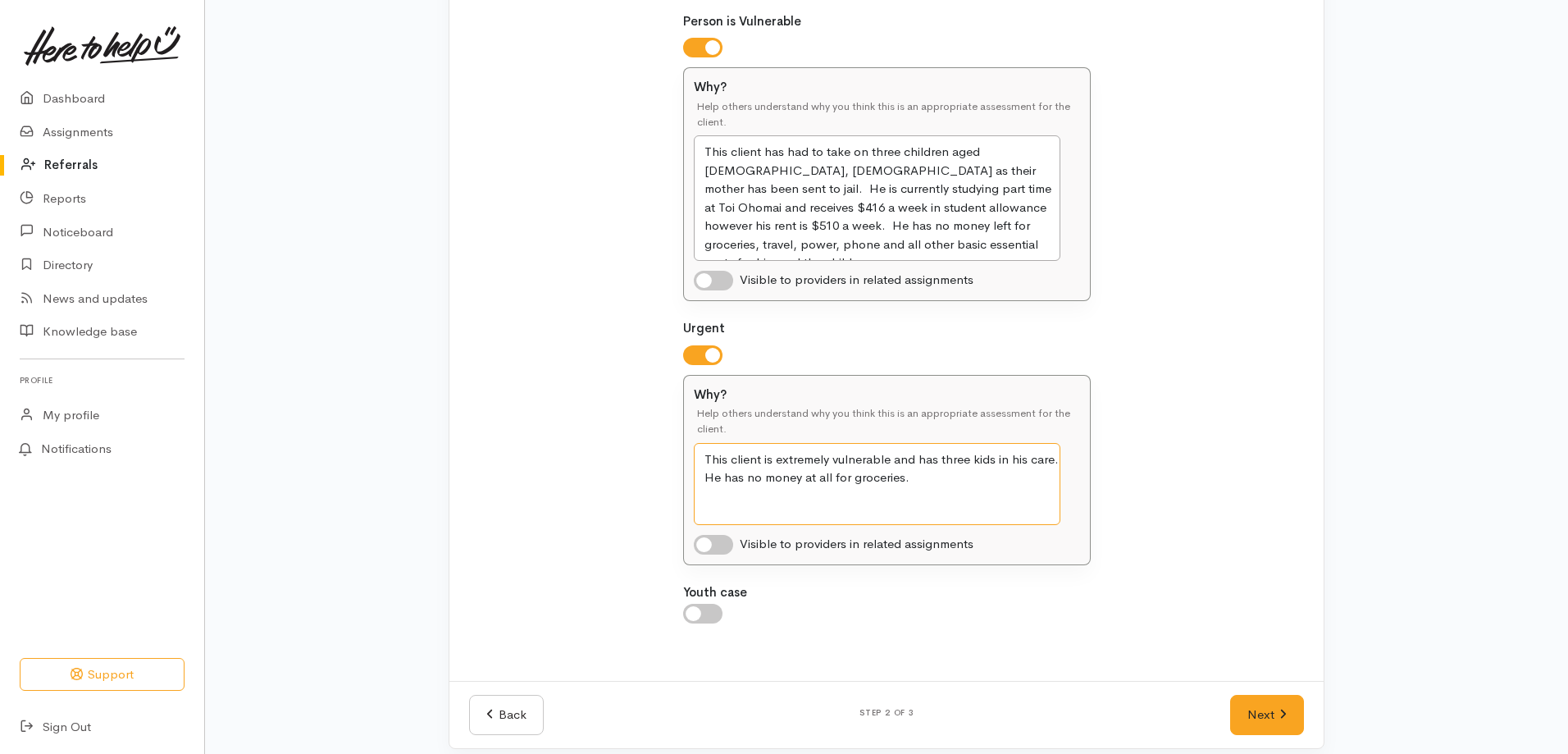
scroll to position [579, 0]
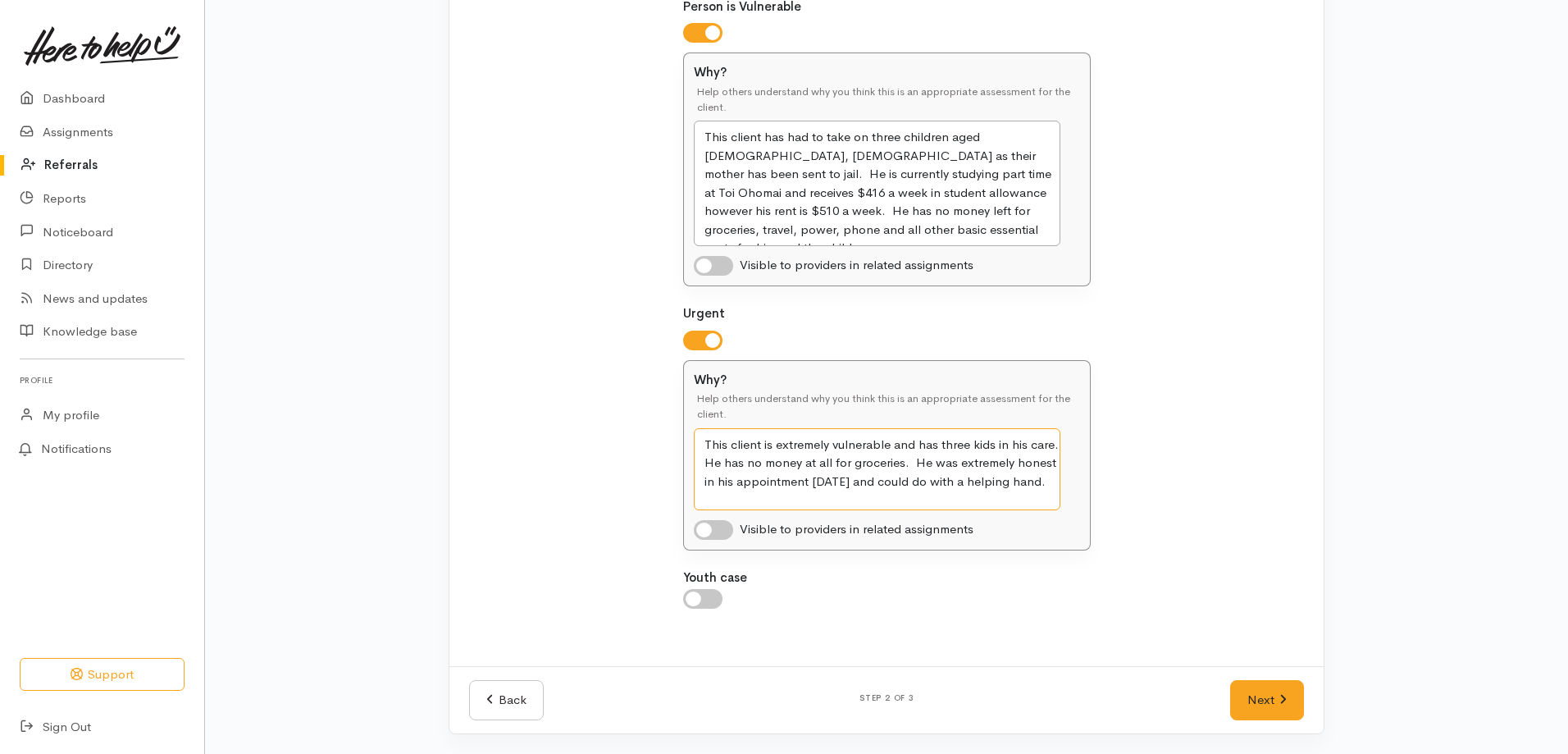
type textarea "This client is extremely vulnerable and has three kids in his care. He has no m…"
click at [707, 524] on input "checkbox" at bounding box center [714, 530] width 39 height 20
checkbox input "true"
click at [1239, 694] on link "Next" at bounding box center [1267, 700] width 74 height 40
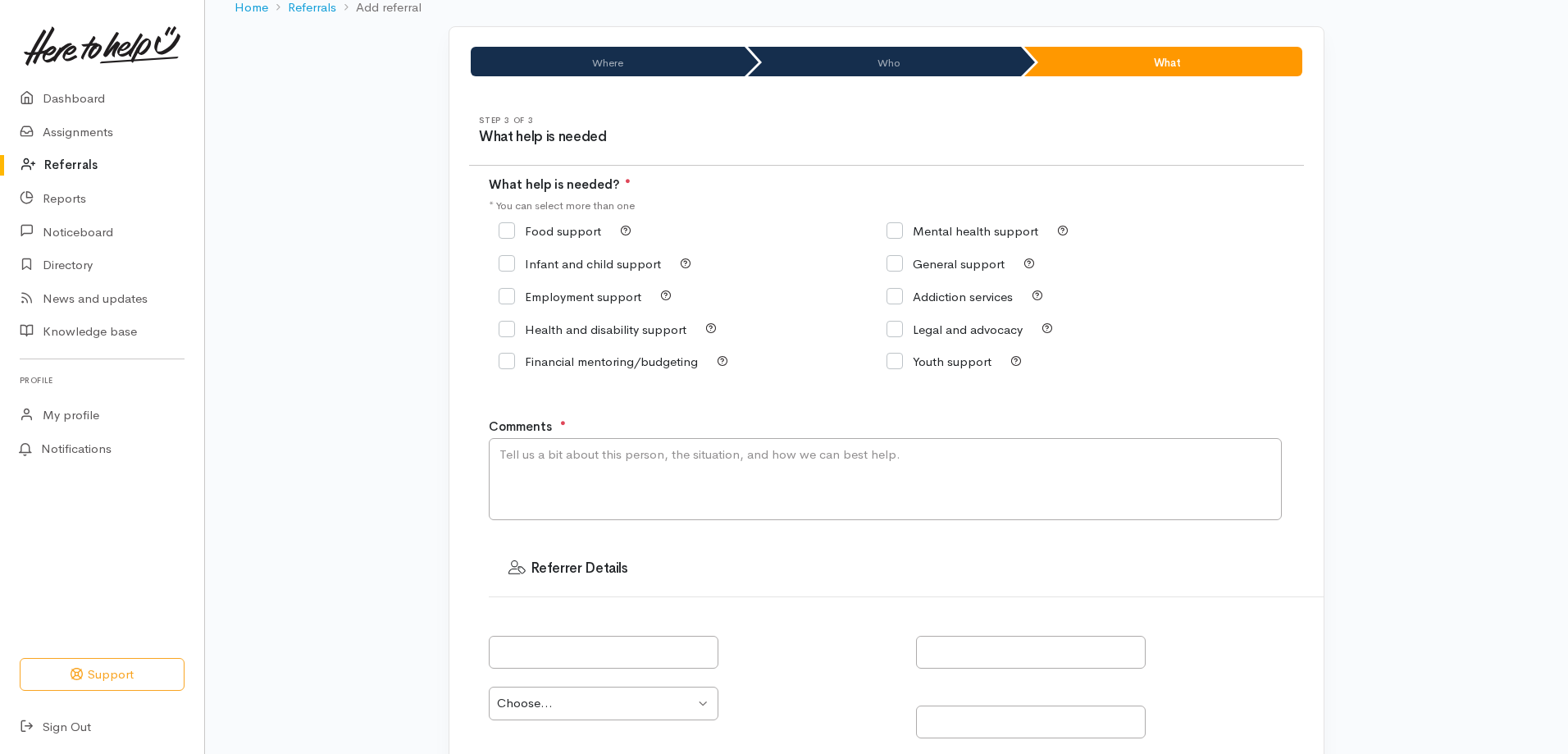
scroll to position [1, 0]
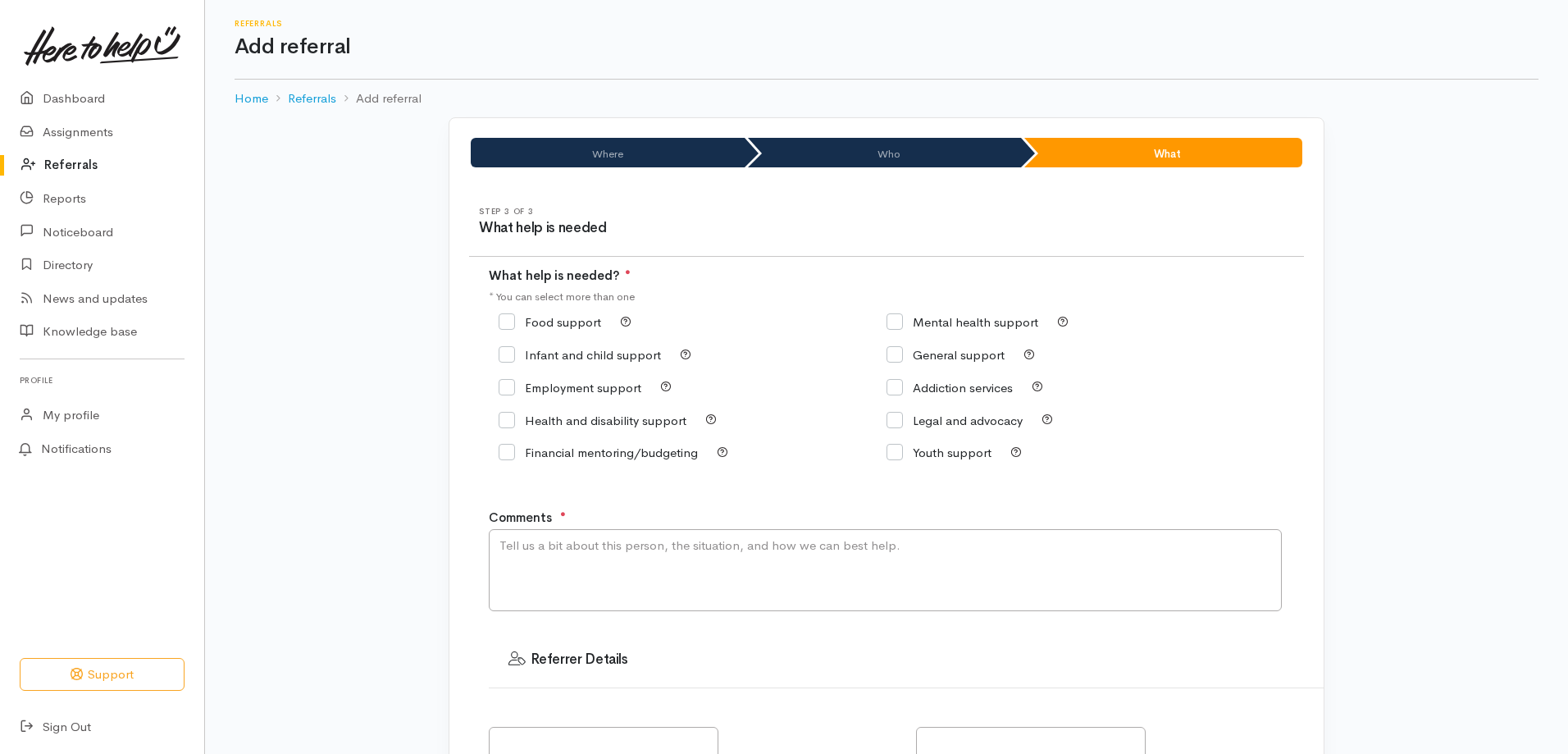
click at [509, 321] on input "Food support" at bounding box center [550, 322] width 102 height 12
checkbox input "true"
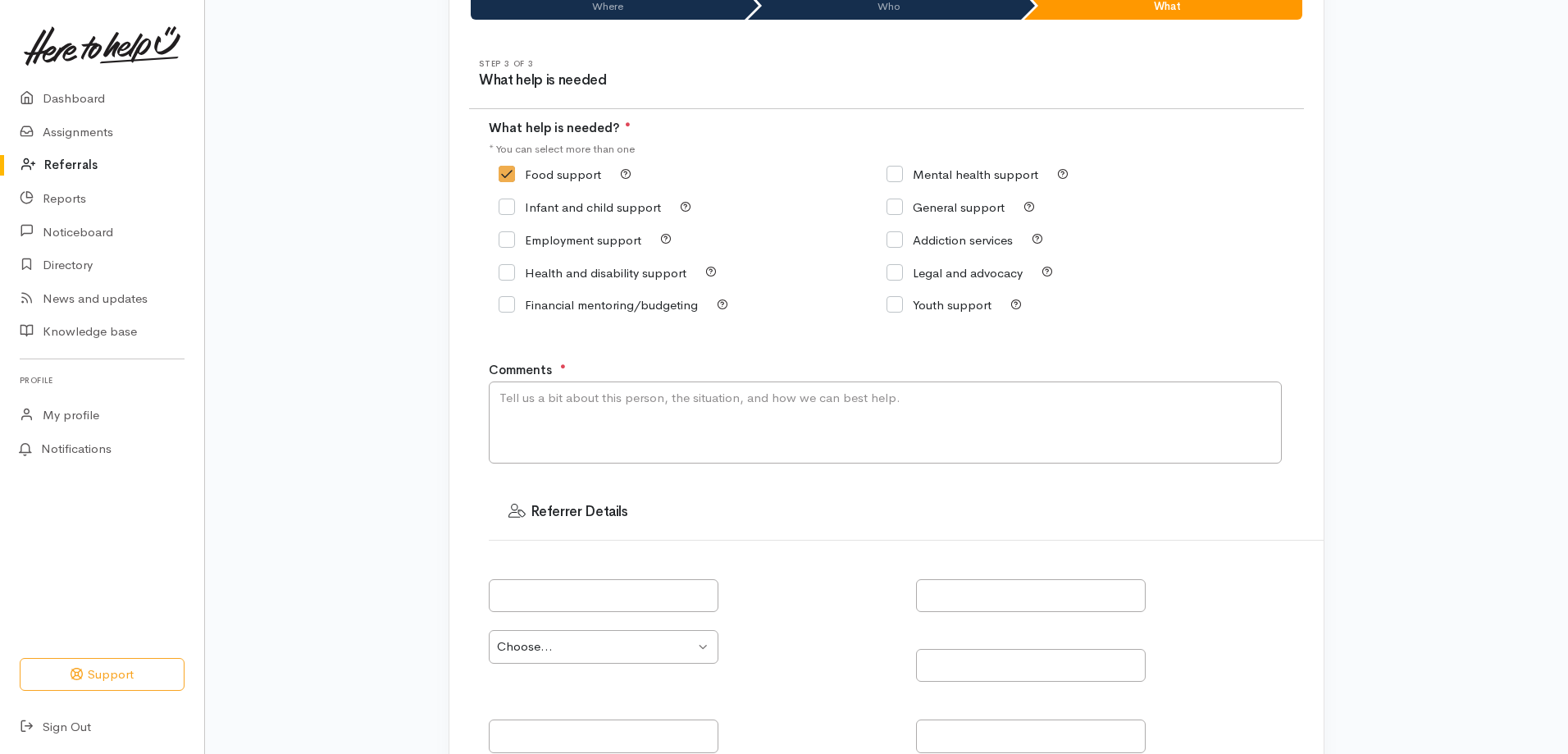
scroll to position [165, 0]
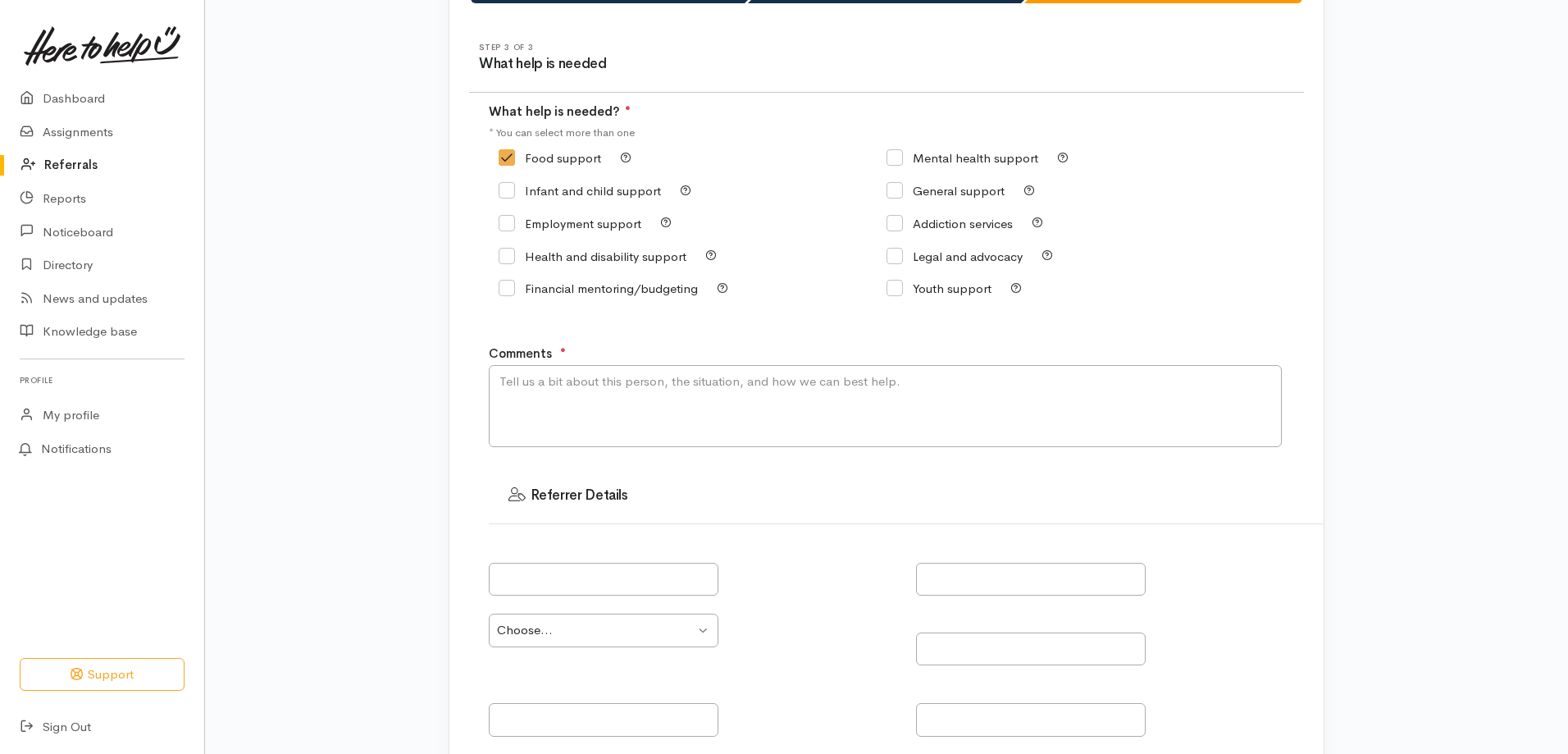
click at [501, 288] on input "Financial mentoring/budgeting" at bounding box center [599, 289] width 200 height 12
checkbox input "true"
click at [685, 385] on textarea "Comments" at bounding box center [886, 406] width 793 height 82
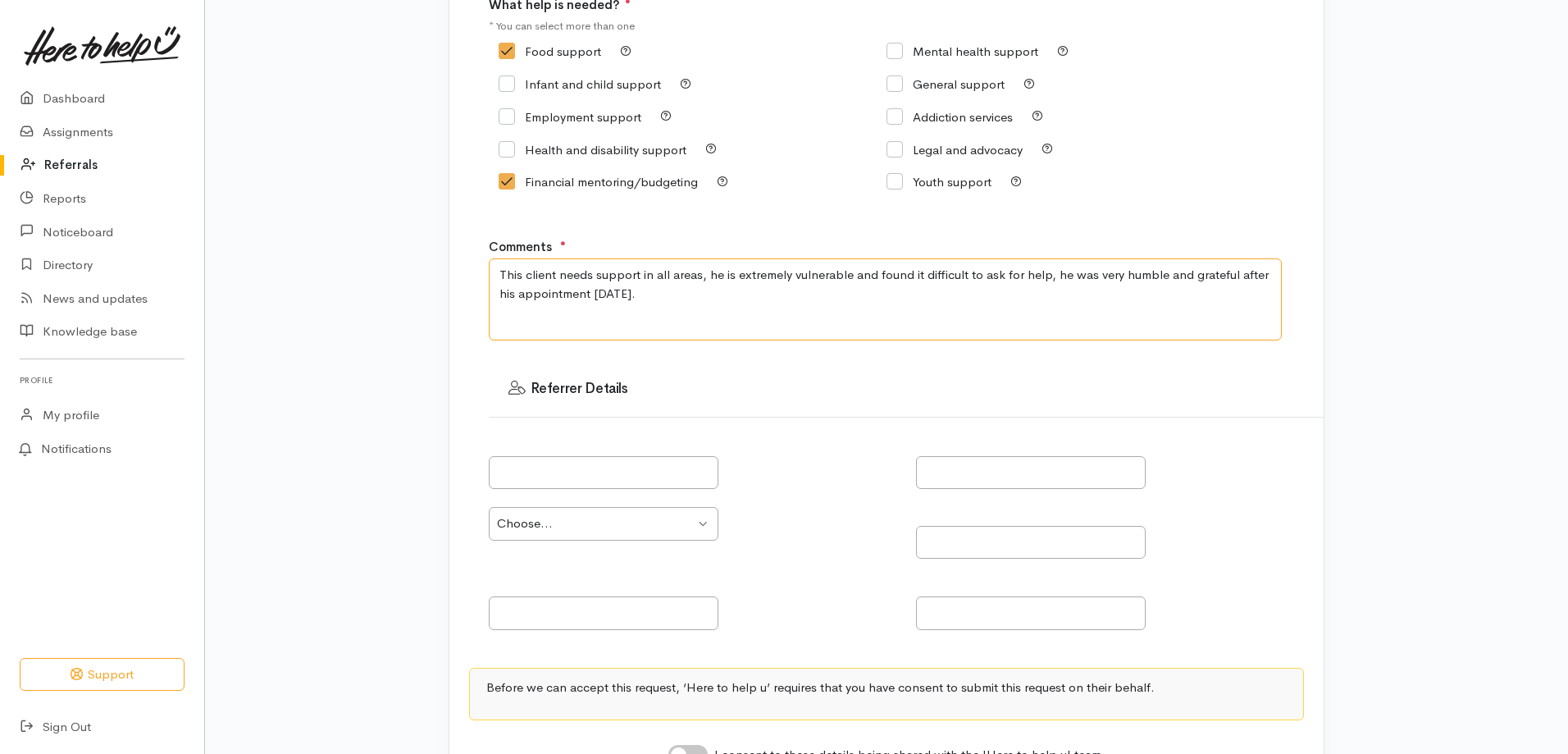
scroll to position [411, 0]
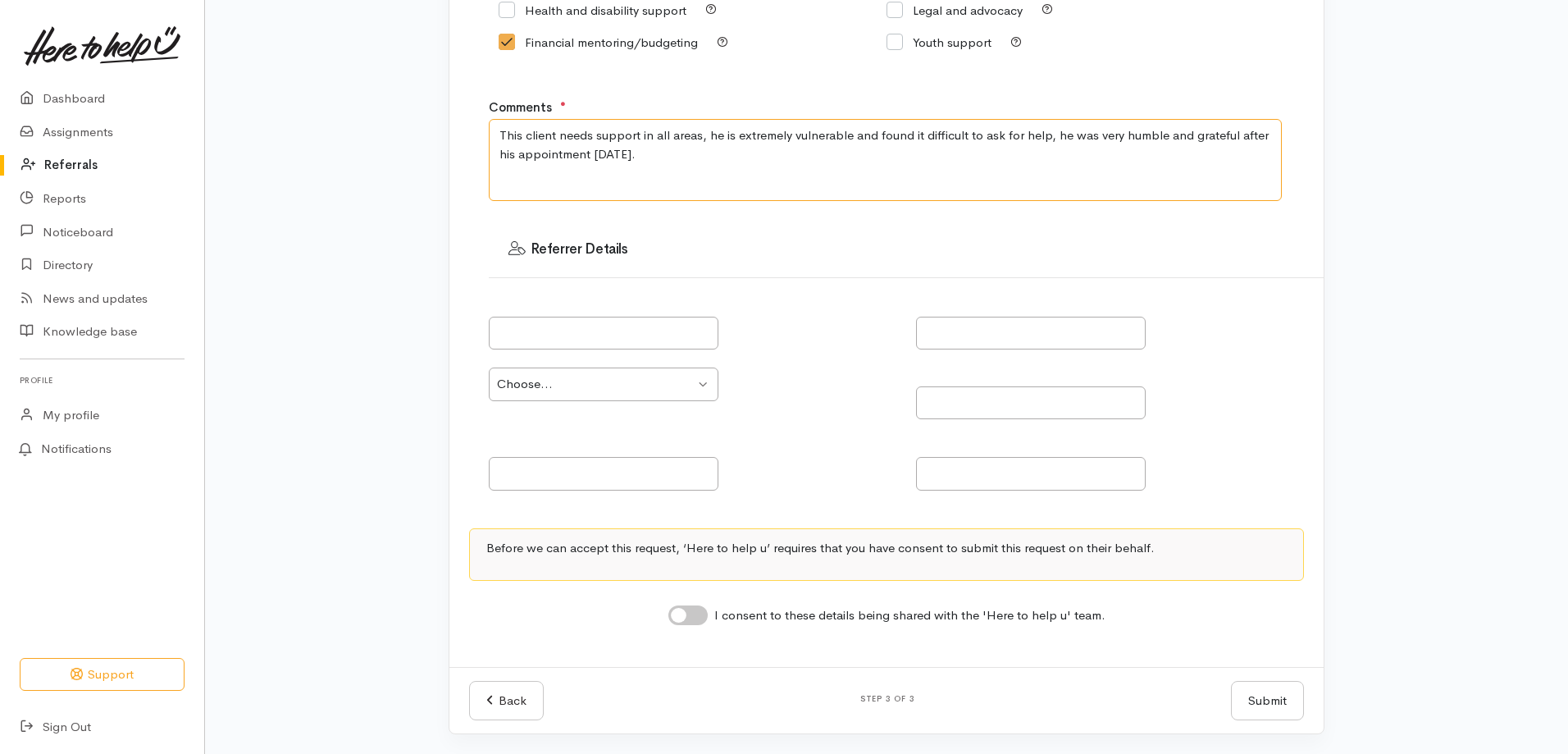
type textarea "This client needs support in all areas, he is extremely vulnerable and found it…"
click at [601, 340] on input "text" at bounding box center [604, 333] width 230 height 34
click at [676, 612] on input "I consent to these details being shared with the 'Here to help u' team." at bounding box center [688, 615] width 39 height 20
checkbox input "true"
click at [633, 329] on input "text" at bounding box center [604, 333] width 230 height 34
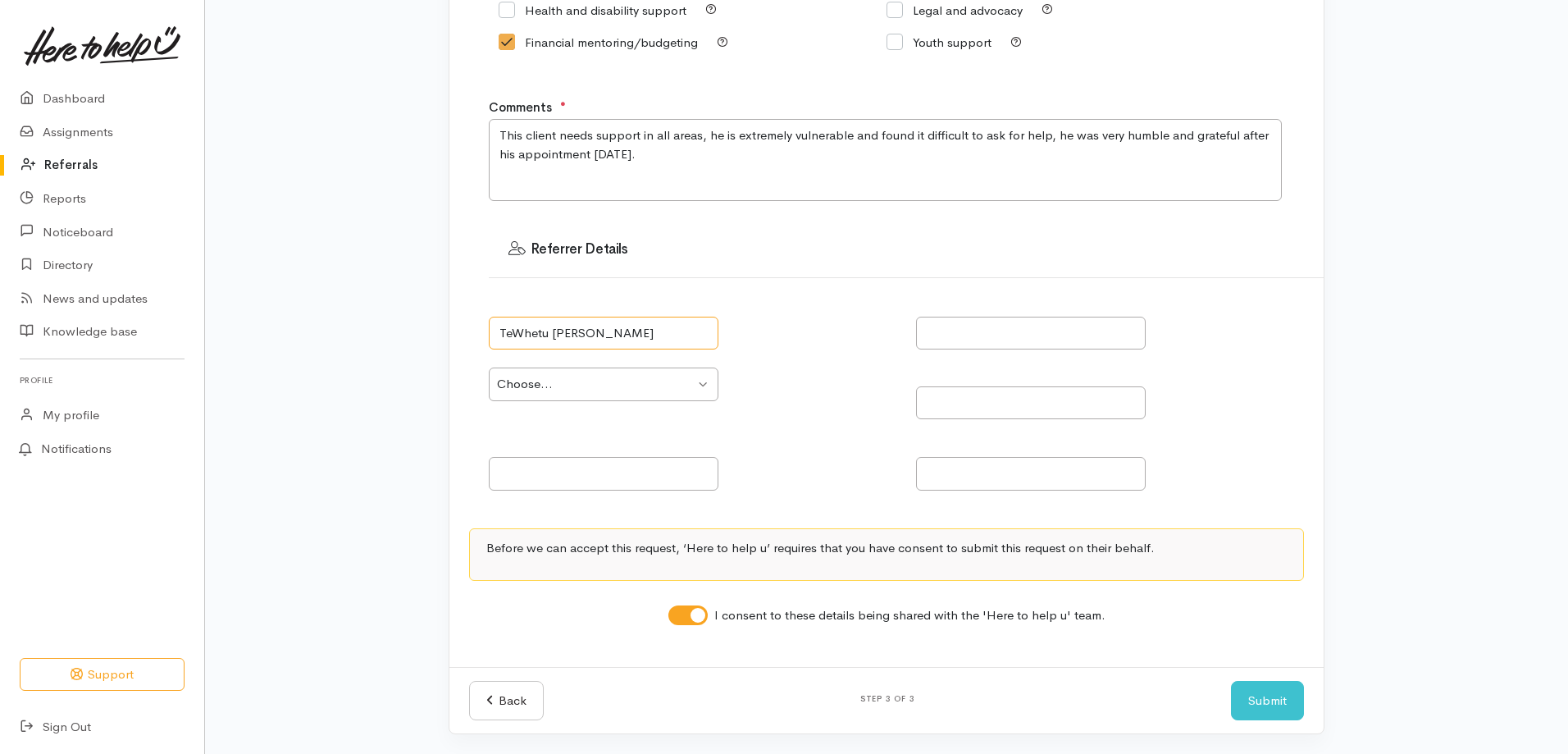
type input "TeWhetu [PERSON_NAME]"
click at [706, 382] on select "Choose... Community provider Health provider Government agency Other" at bounding box center [604, 384] width 230 height 34
select select "186"
click at [489, 367] on select "Choose... Community provider Health provider Government agency Other" at bounding box center [604, 384] width 230 height 34
click at [592, 480] on input "text" at bounding box center [604, 474] width 230 height 34
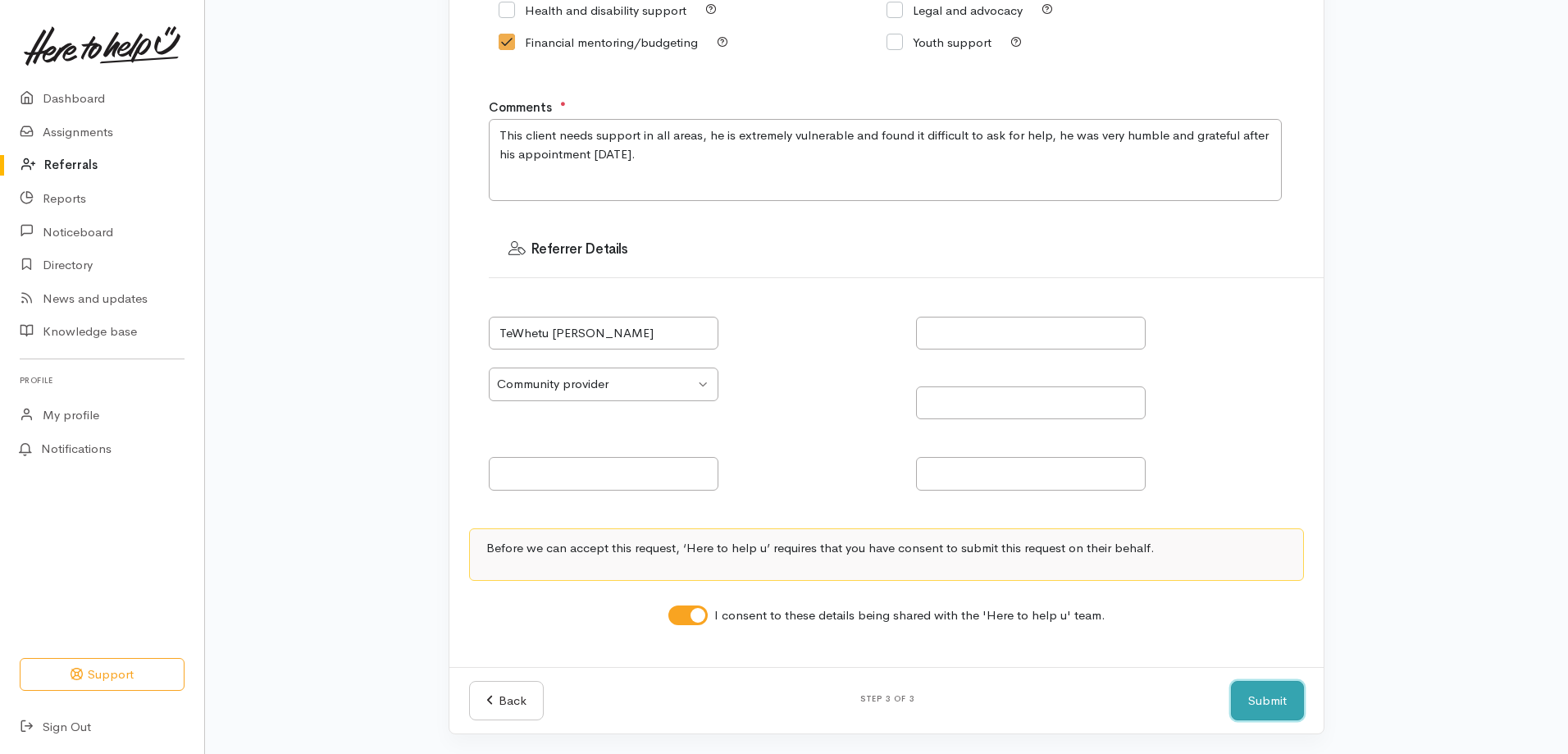
click at [1256, 709] on button "Submit" at bounding box center [1268, 701] width 73 height 40
